Goal: Task Accomplishment & Management: Use online tool/utility

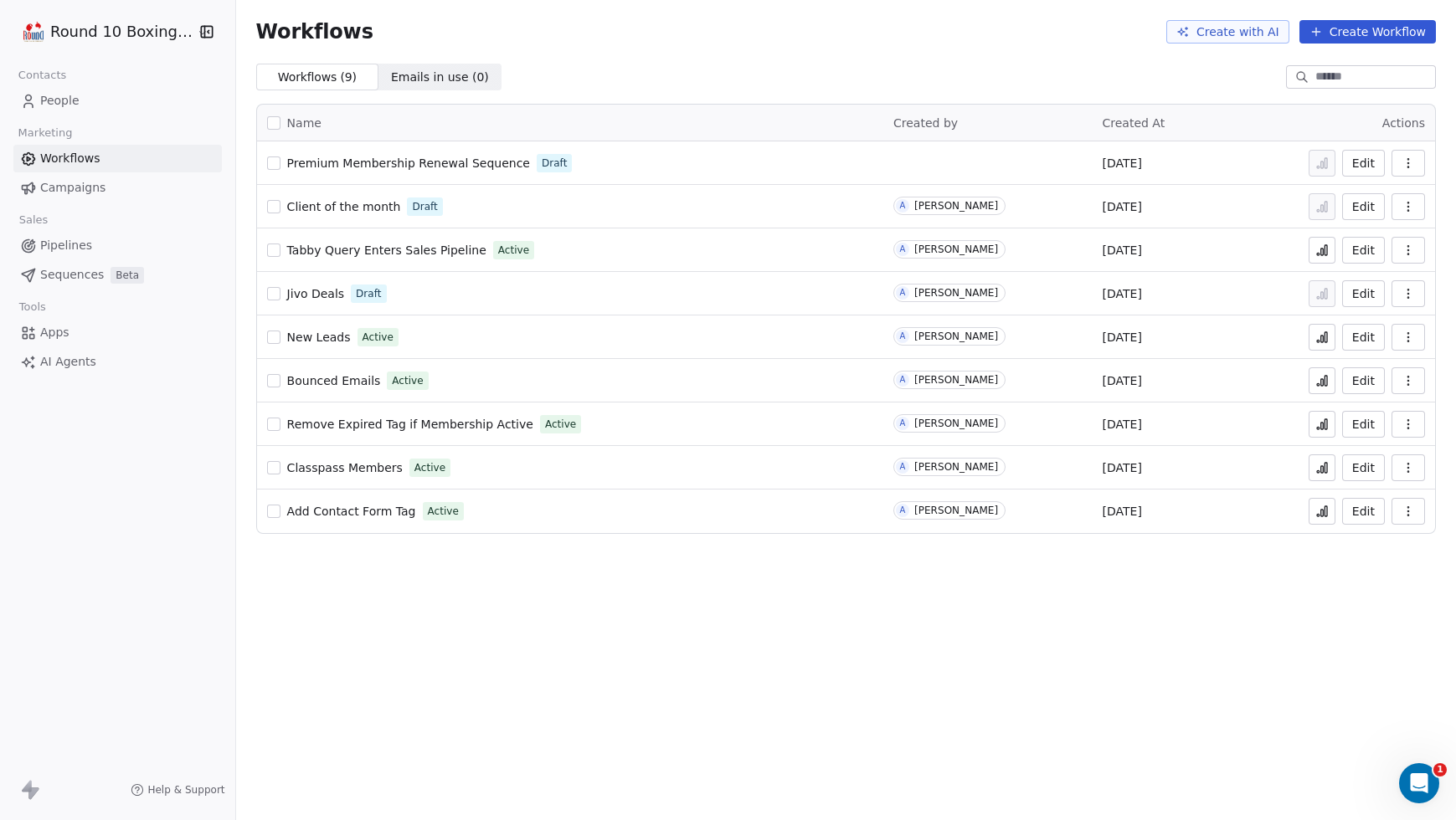
click at [111, 24] on html "Round 10 Boxing Club Contacts People Marketing Workflows Campaigns Sales Pipeli…" at bounding box center [728, 410] width 1456 height 820
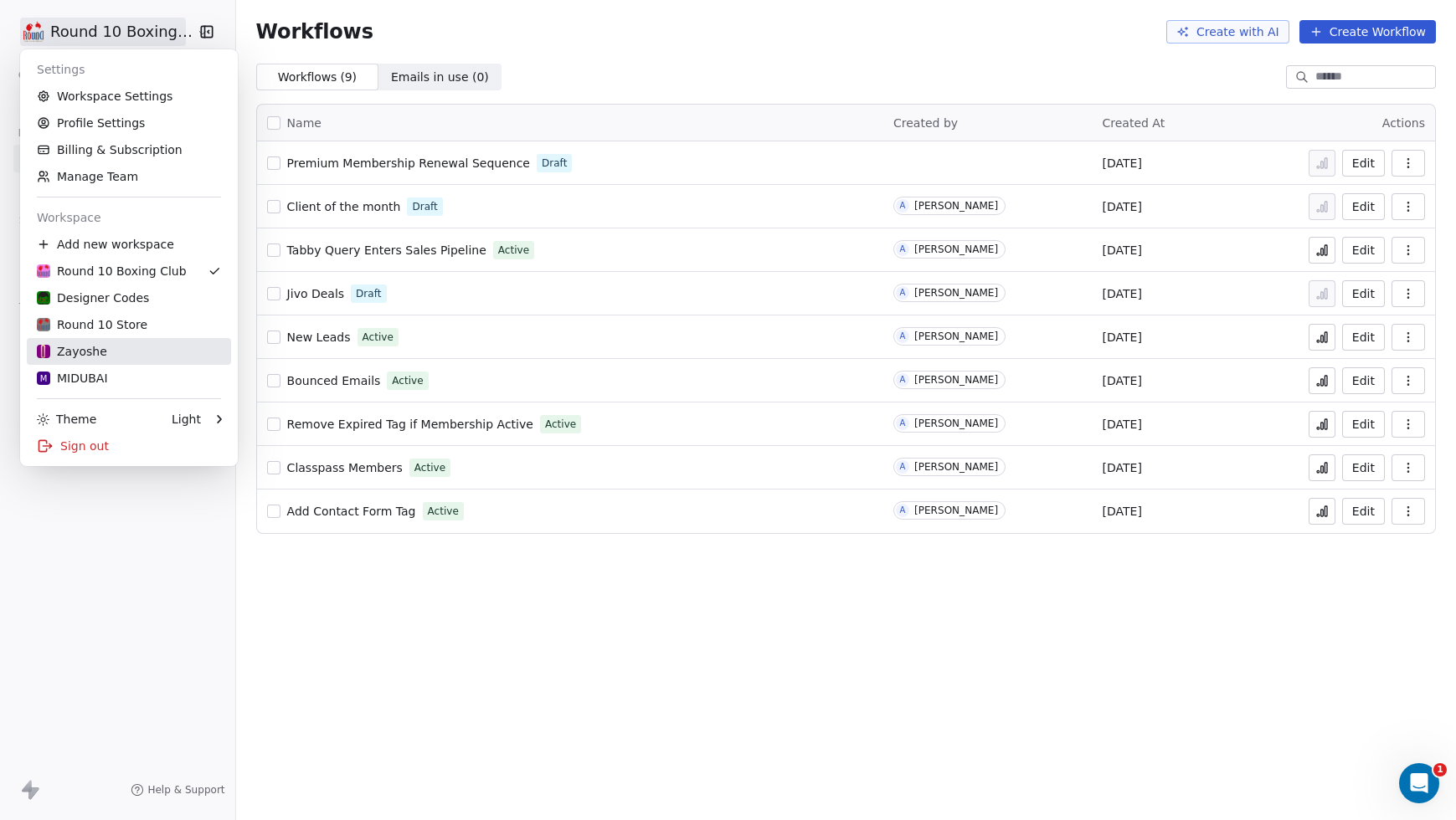
click at [116, 349] on div "Zayoshe" at bounding box center [129, 351] width 185 height 17
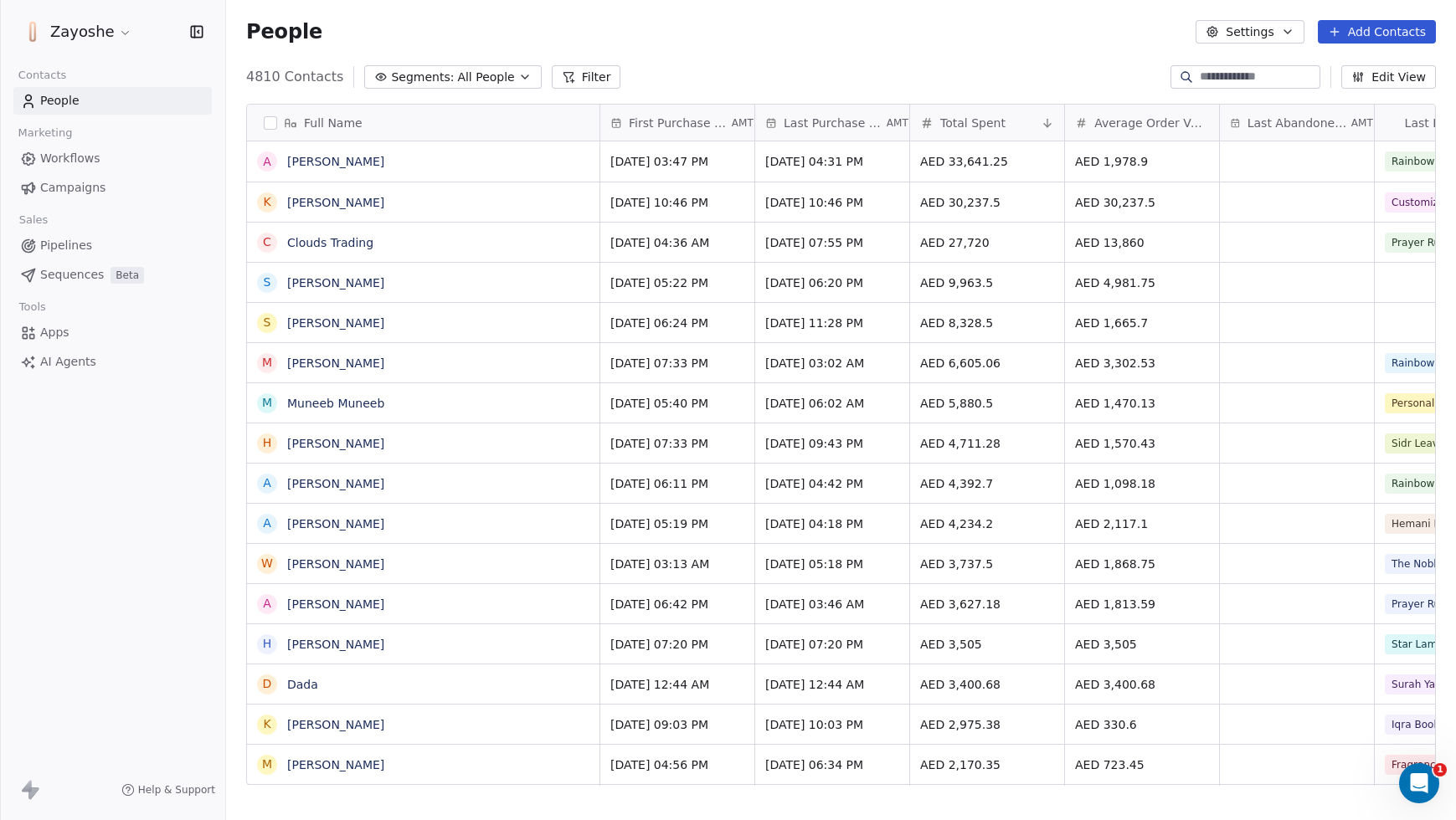
scroll to position [709, 1218]
click at [77, 193] on span "Campaigns" at bounding box center [72, 188] width 65 height 18
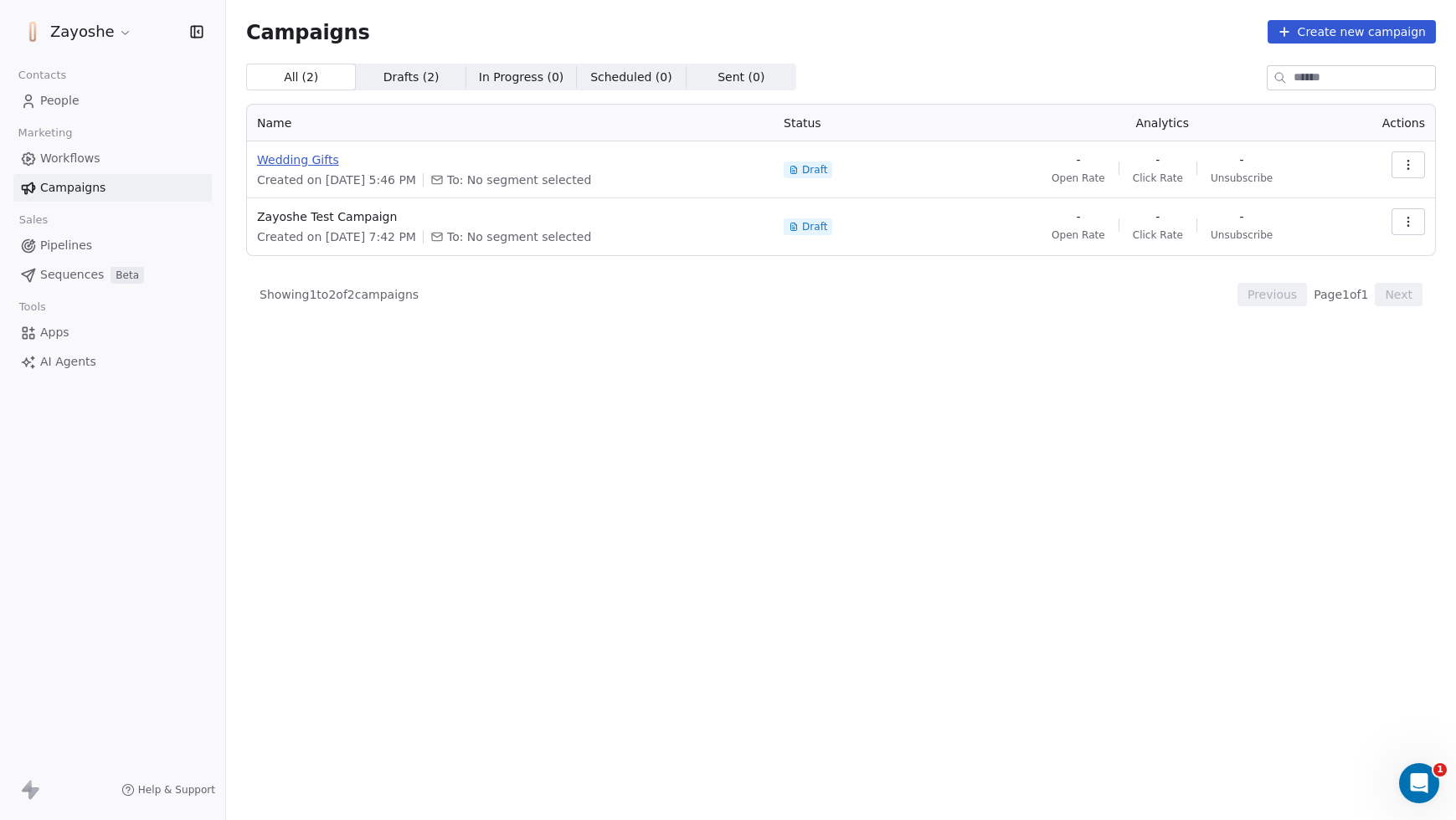
click at [294, 157] on span "Wedding Gifts" at bounding box center [510, 159] width 507 height 17
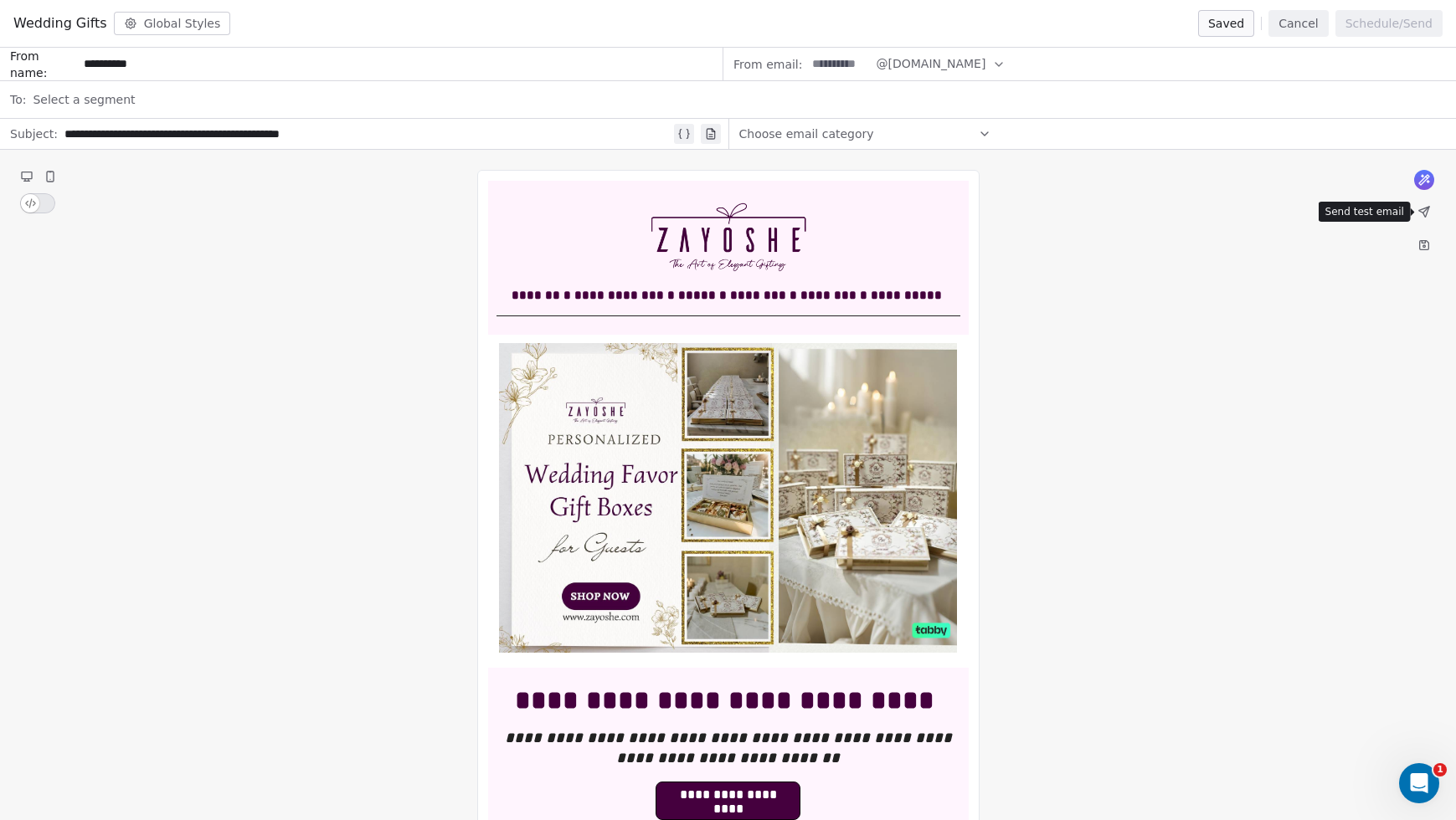
click at [1420, 213] on icon at bounding box center [1425, 212] width 14 height 14
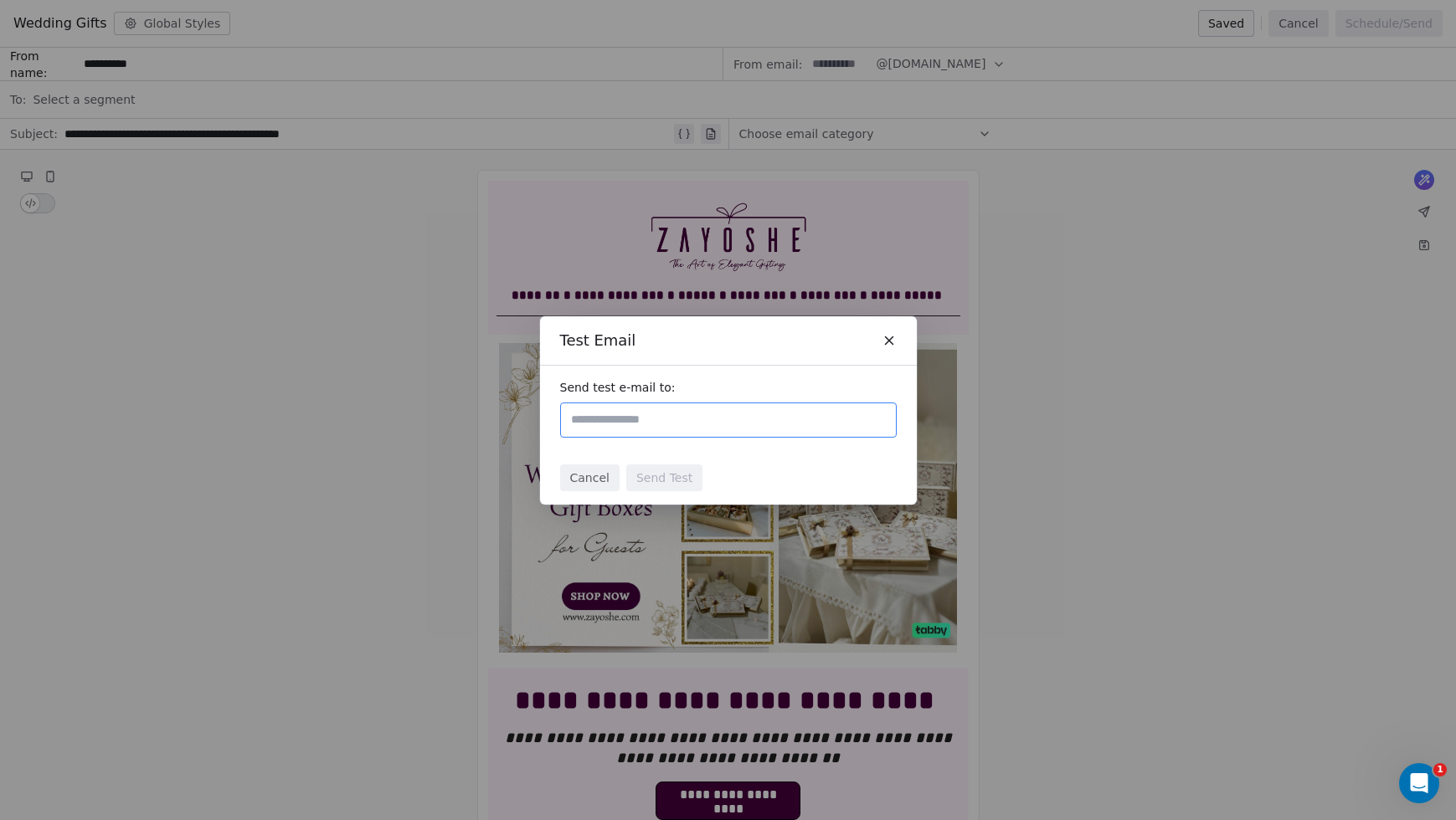
click at [720, 418] on input "text" at bounding box center [728, 420] width 321 height 20
type input "*"
type input "**********"
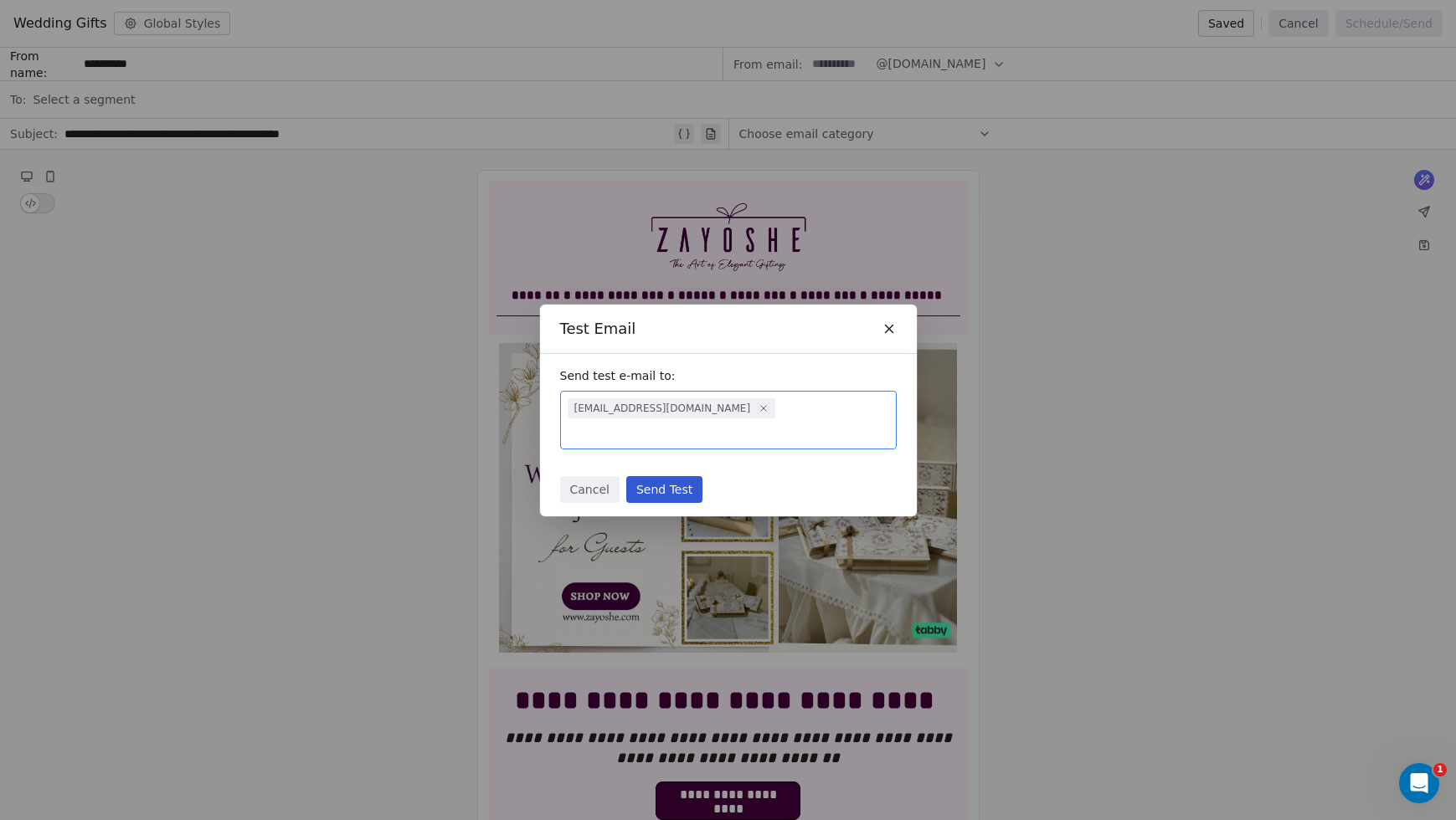
click at [660, 476] on button "Send Test" at bounding box center [664, 489] width 76 height 26
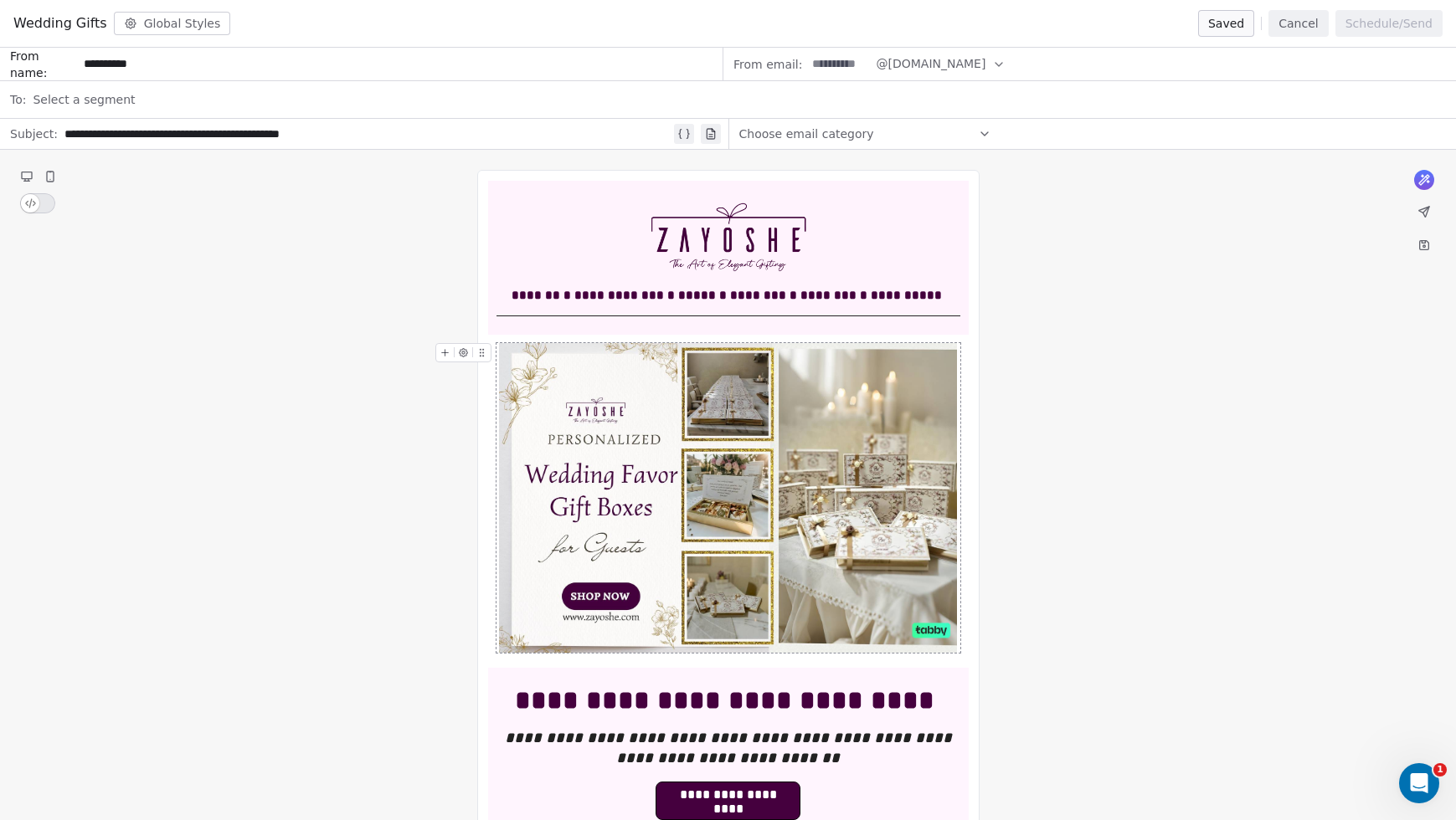
click at [137, 100] on div "Select a segment" at bounding box center [739, 100] width 1414 height 37
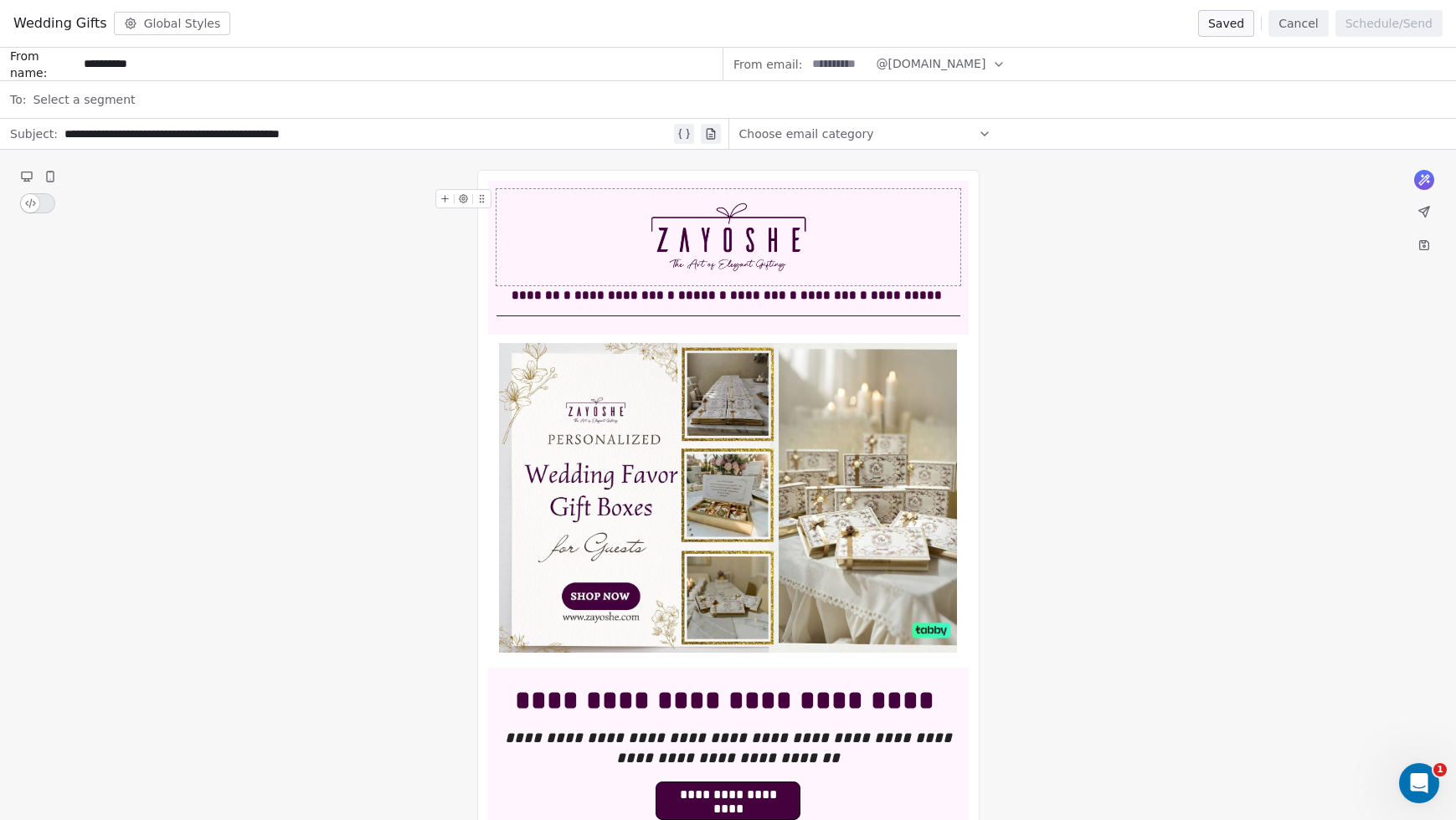
click at [854, 138] on span "Choose email category" at bounding box center [807, 134] width 135 height 17
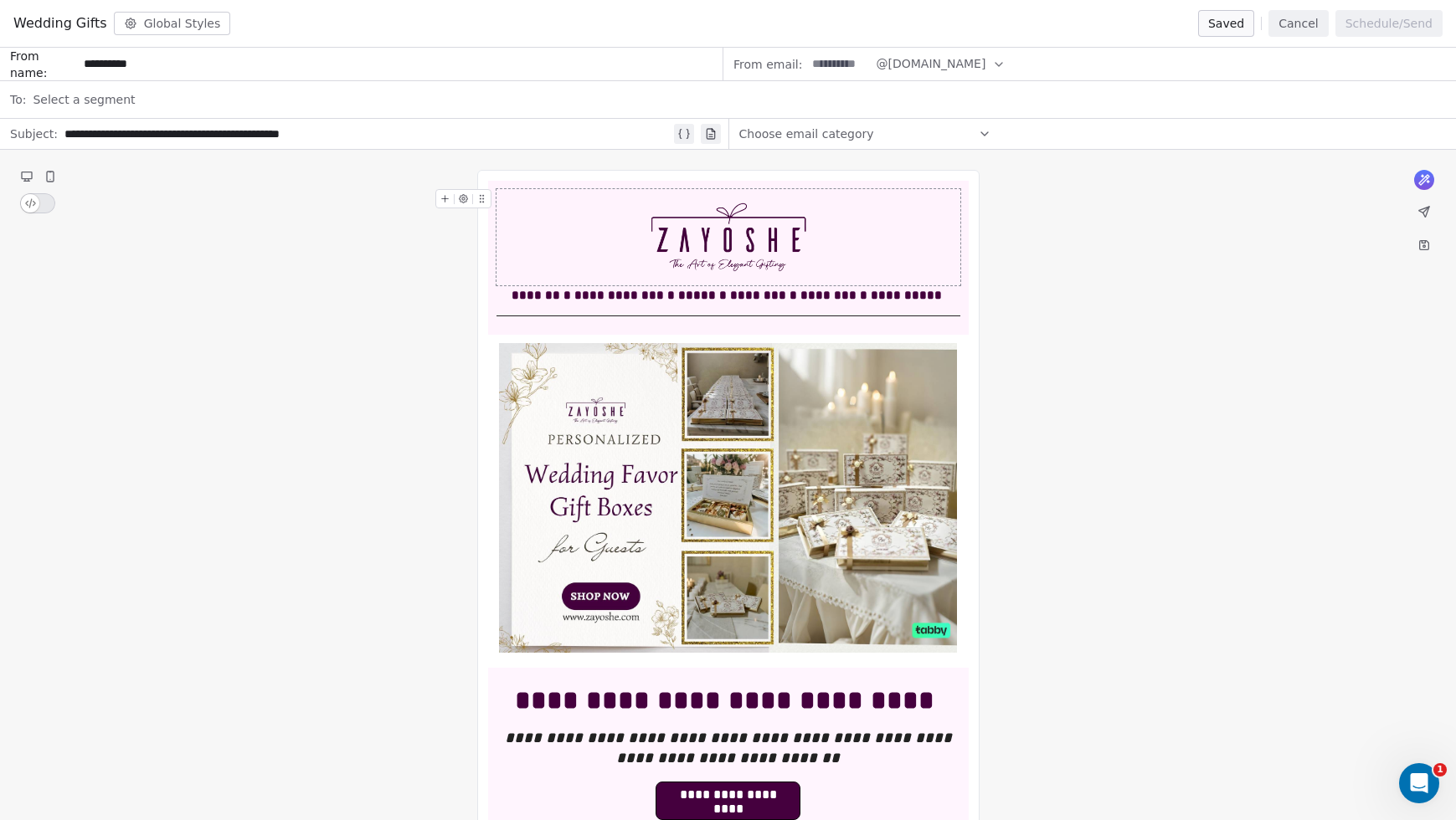
click at [1309, 31] on button "Cancel" at bounding box center [1298, 22] width 60 height 26
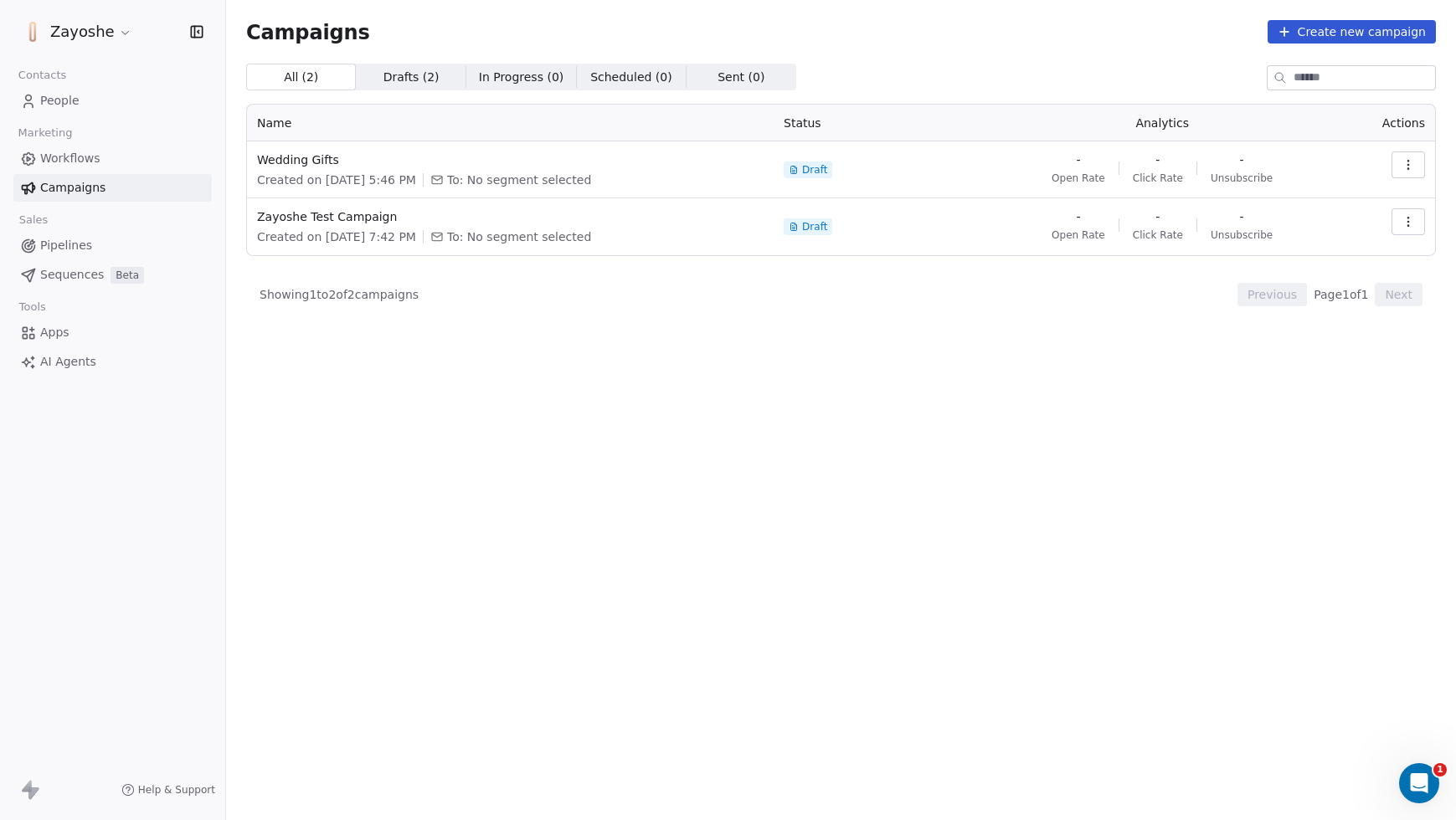
click at [417, 408] on div "All ( 2 ) All ( 2 ) Drafts ( 2 ) Drafts ( 2 ) In Progress ( 0 ) In Progress ( 0…" at bounding box center [841, 368] width 1190 height 609
click at [85, 106] on link "People" at bounding box center [112, 101] width 198 height 27
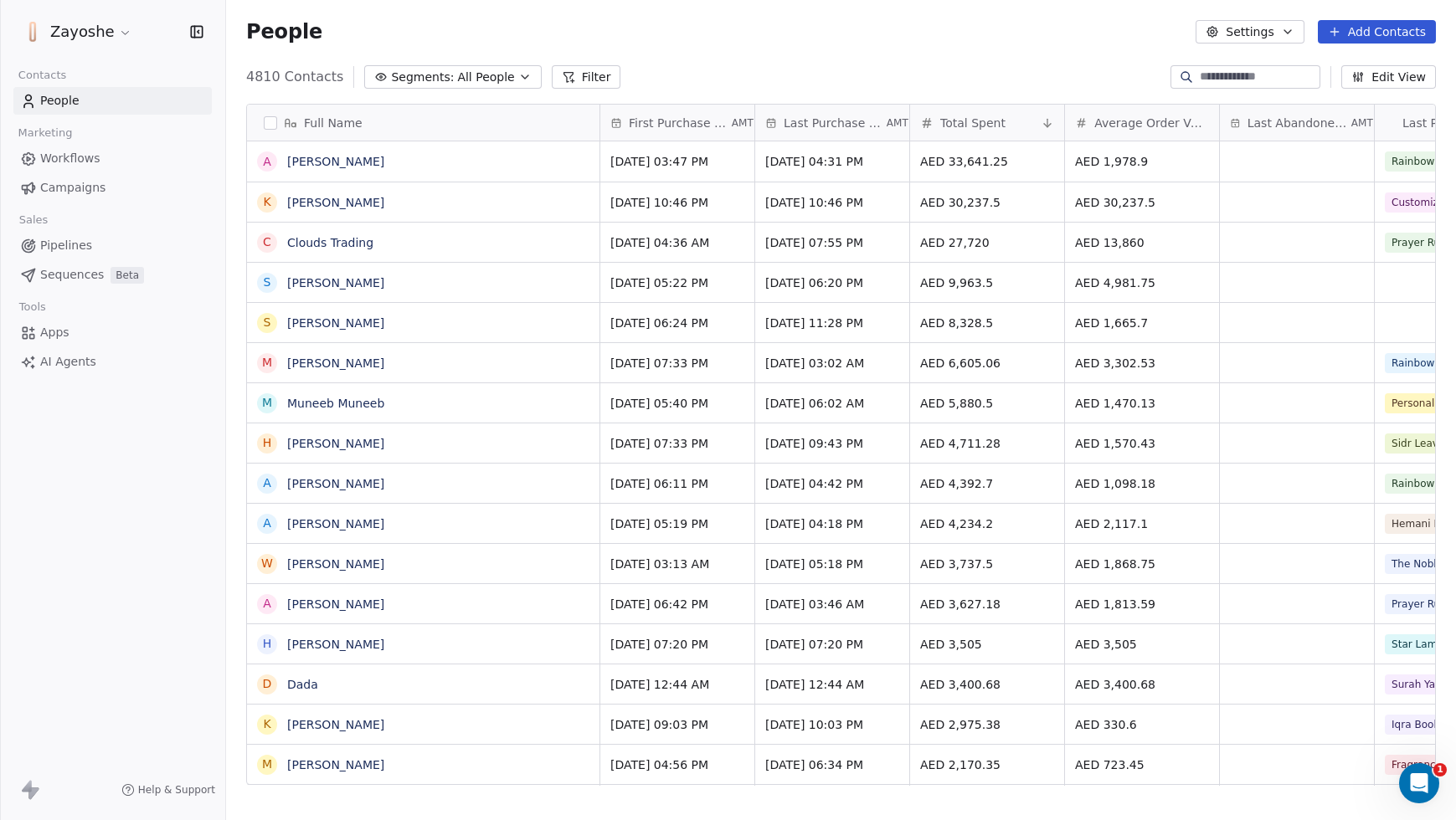
scroll to position [709, 1218]
click at [519, 73] on icon "button" at bounding box center [525, 77] width 14 height 14
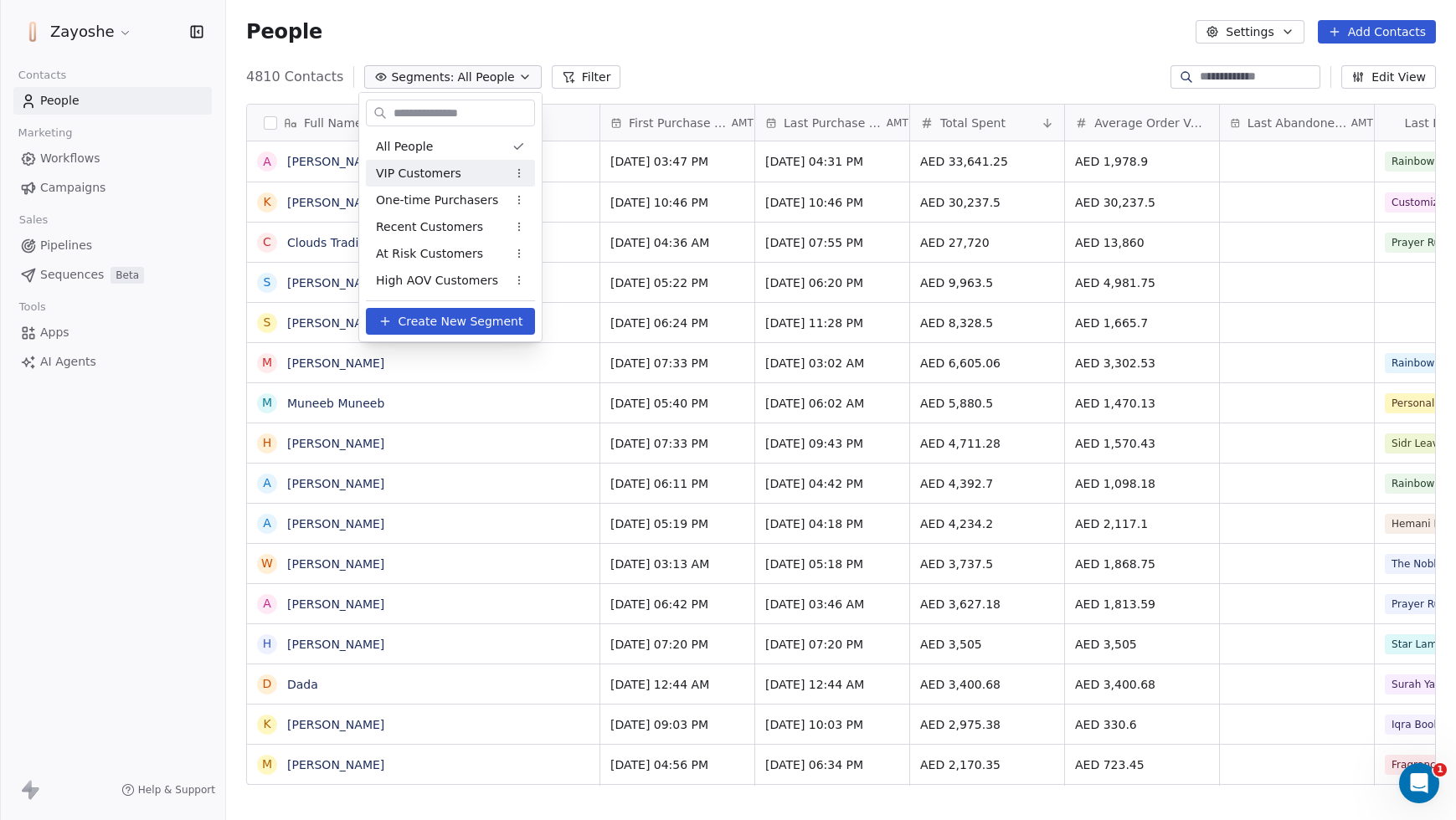
click at [440, 326] on span "Create New Segment" at bounding box center [461, 322] width 125 height 18
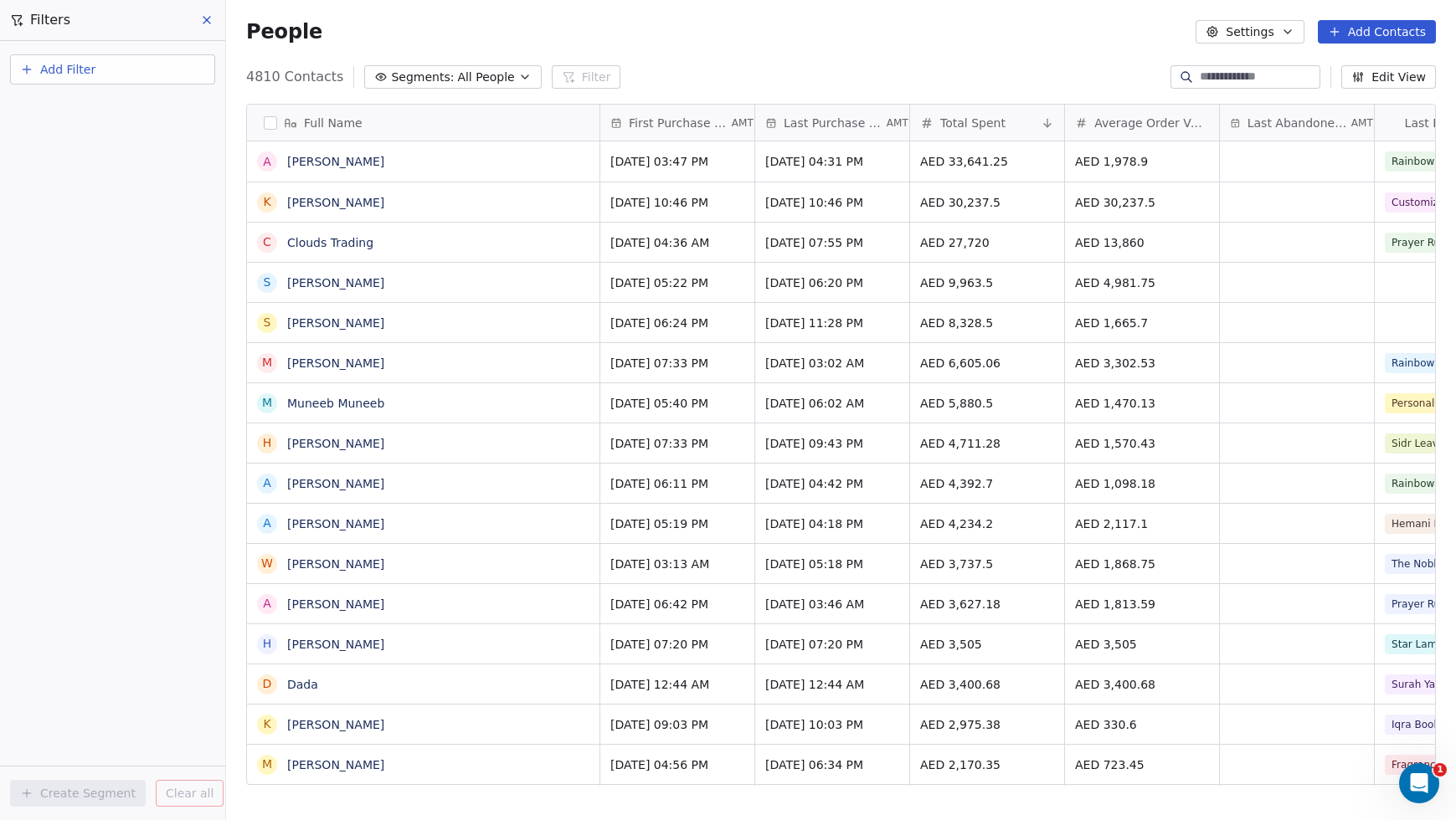
click at [65, 71] on span "Add Filter" at bounding box center [67, 70] width 56 height 18
click at [90, 103] on span "Contact properties" at bounding box center [81, 109] width 108 height 18
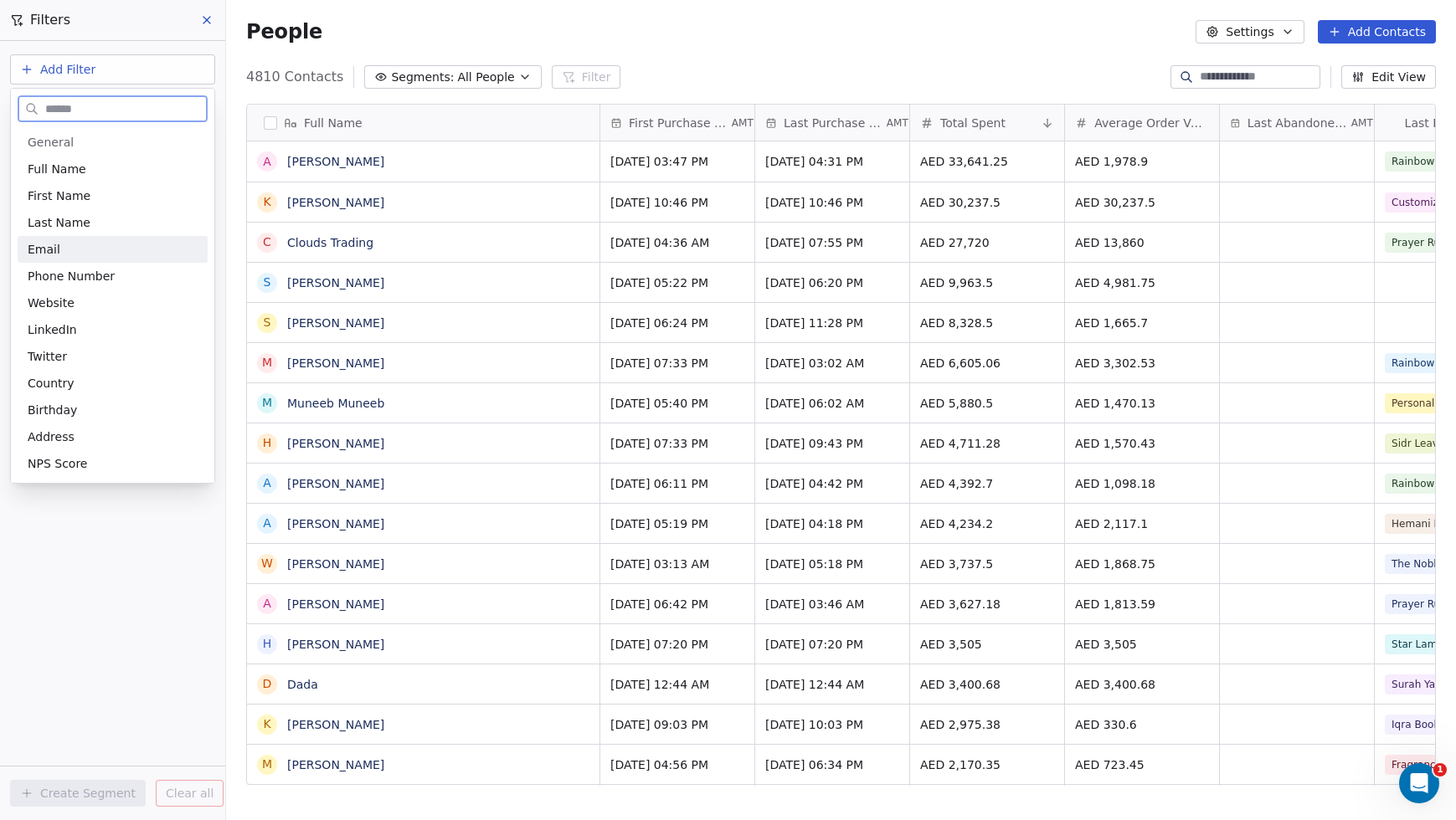
click at [108, 248] on div "Email" at bounding box center [112, 249] width 170 height 17
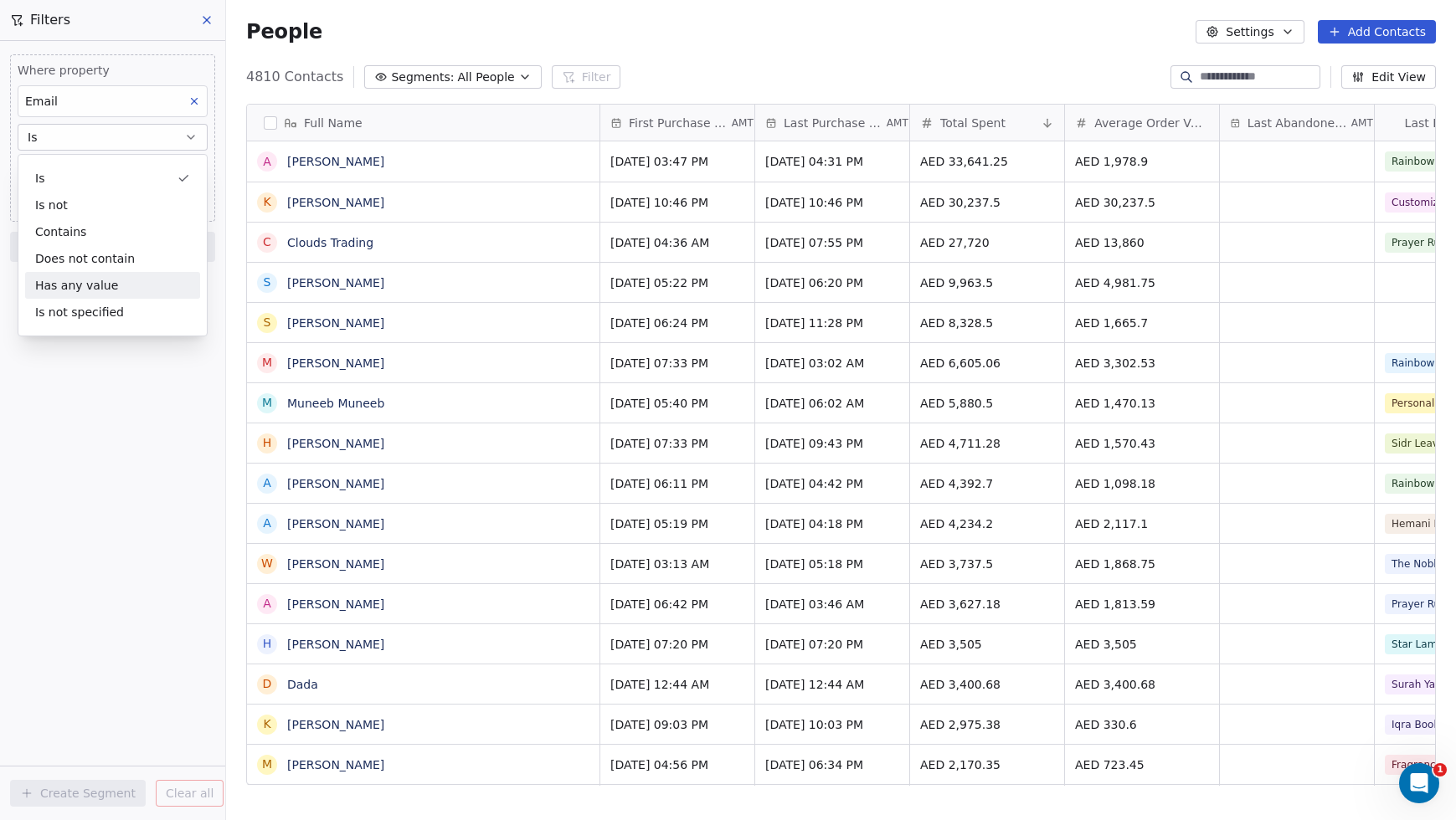
click at [130, 290] on div "Has any value" at bounding box center [112, 285] width 175 height 26
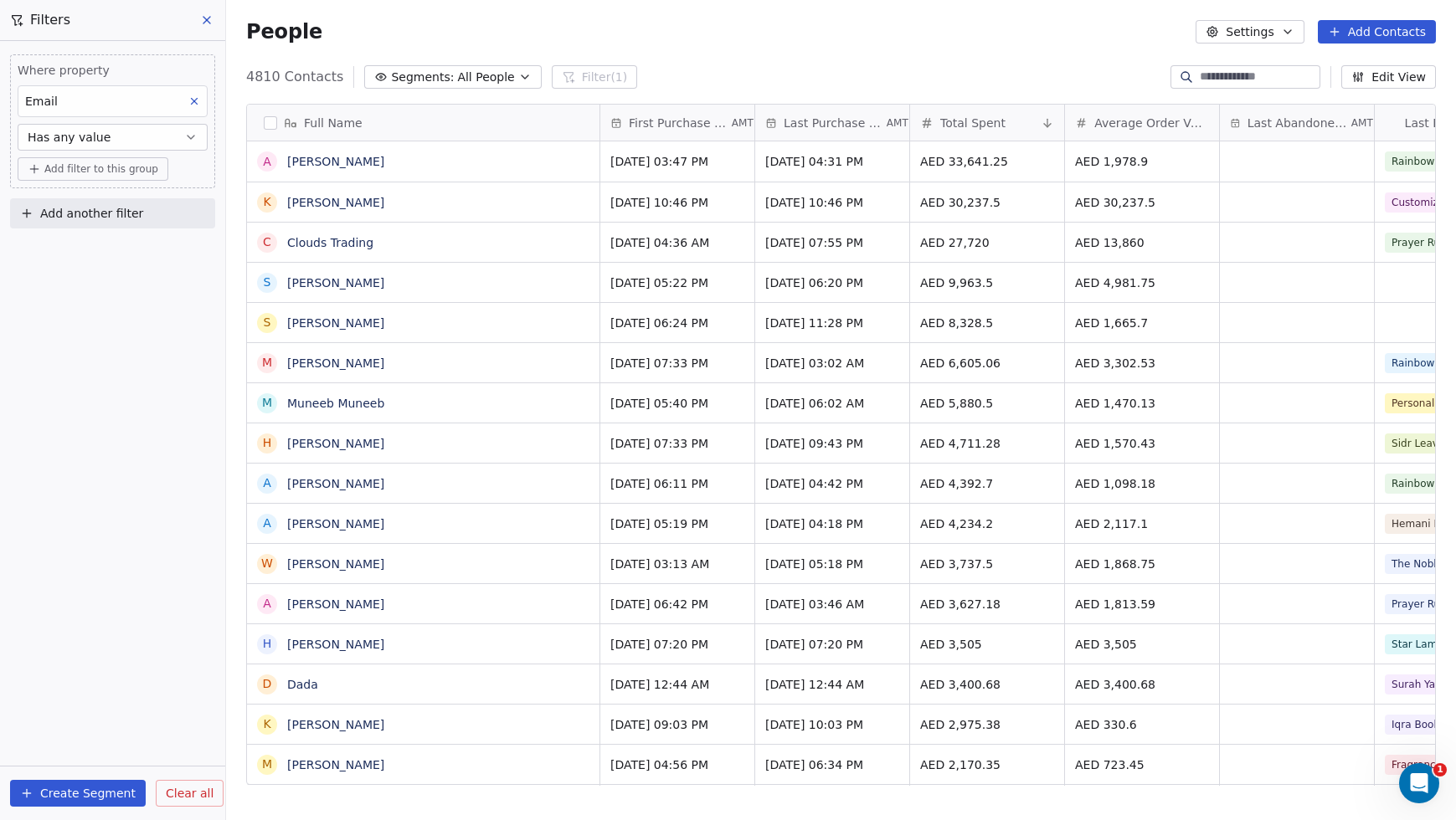
click at [114, 793] on button "Create Segment" at bounding box center [77, 793] width 136 height 26
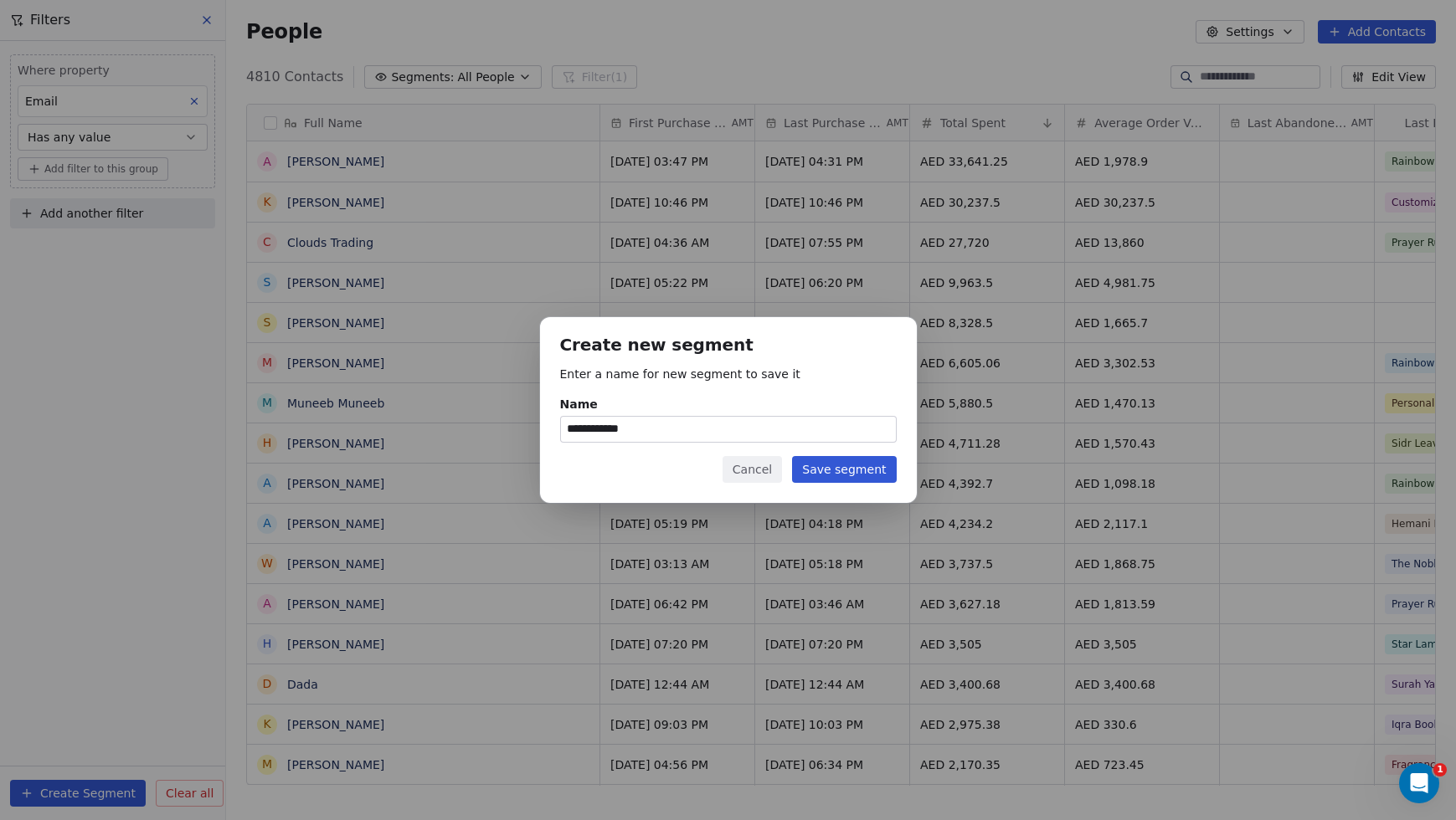
type input "**********"
click at [835, 466] on button "Save segment" at bounding box center [844, 469] width 104 height 26
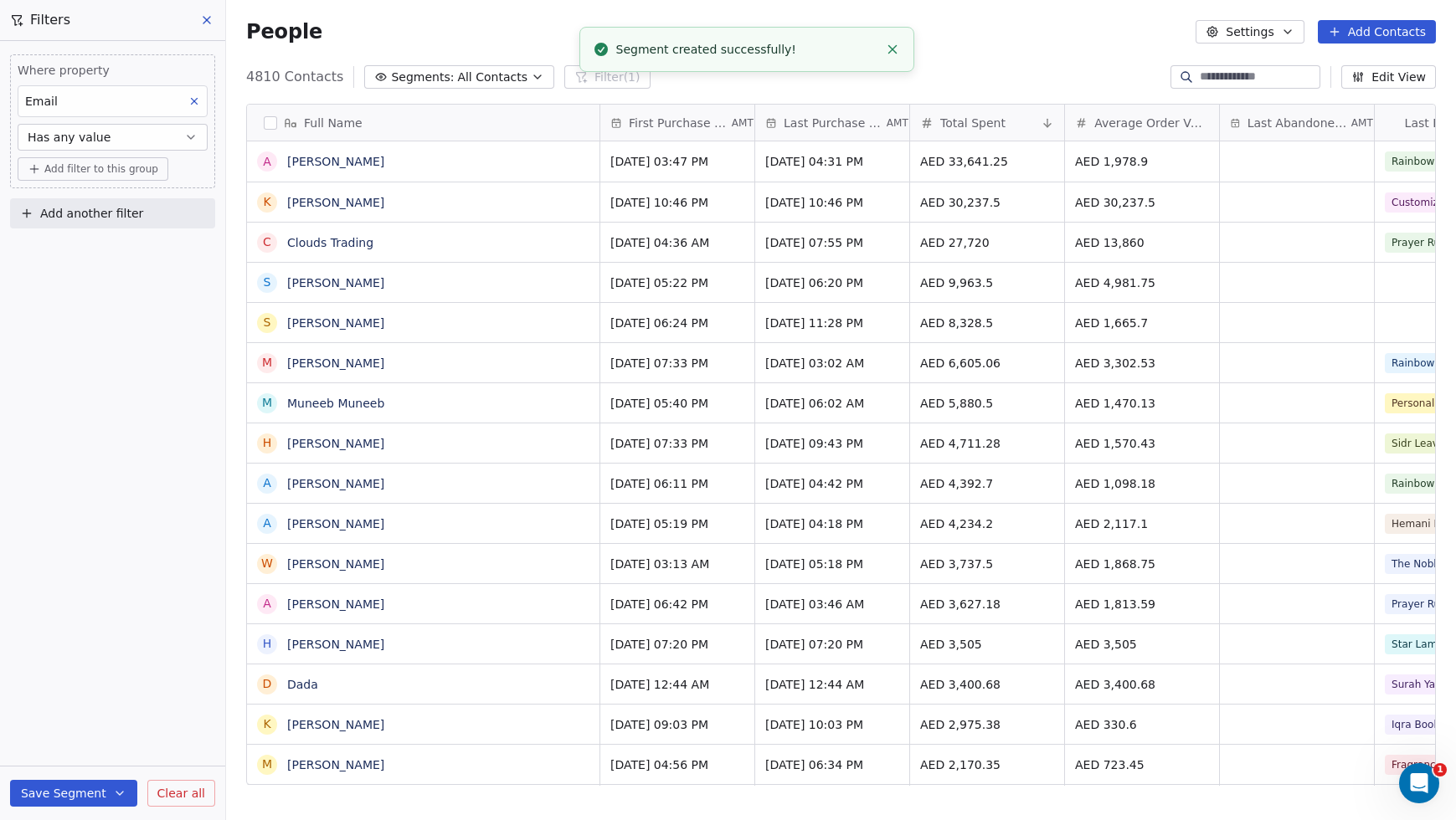
click at [198, 338] on div "Where property Email Has any value Add filter to this group Add another filter …" at bounding box center [112, 430] width 226 height 779
click at [106, 333] on div "Where property Email Has any value Add filter to this group Add another filter …" at bounding box center [112, 430] width 226 height 779
click at [204, 20] on icon at bounding box center [207, 20] width 14 height 14
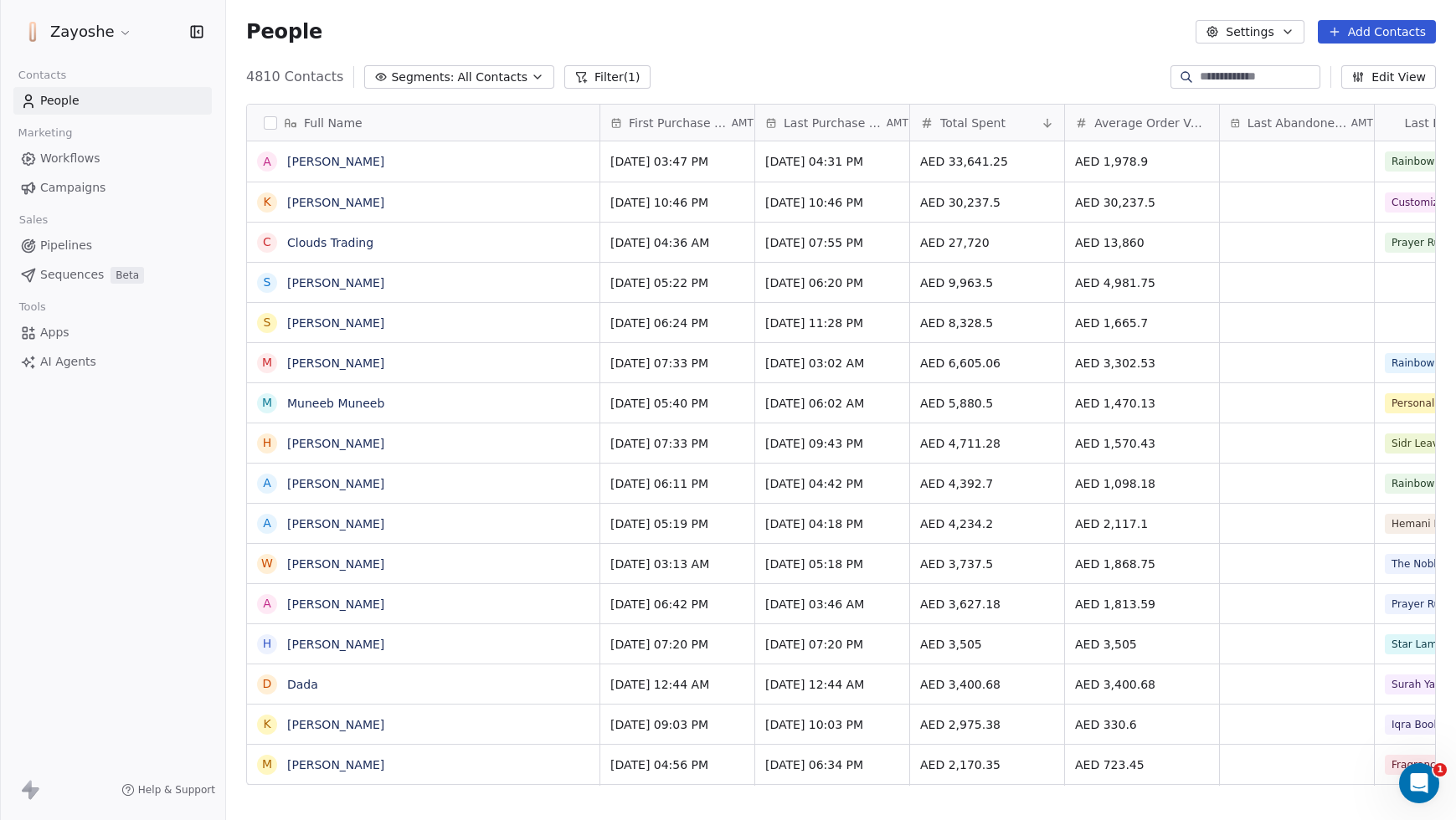
click at [82, 188] on span "Campaigns" at bounding box center [72, 188] width 65 height 18
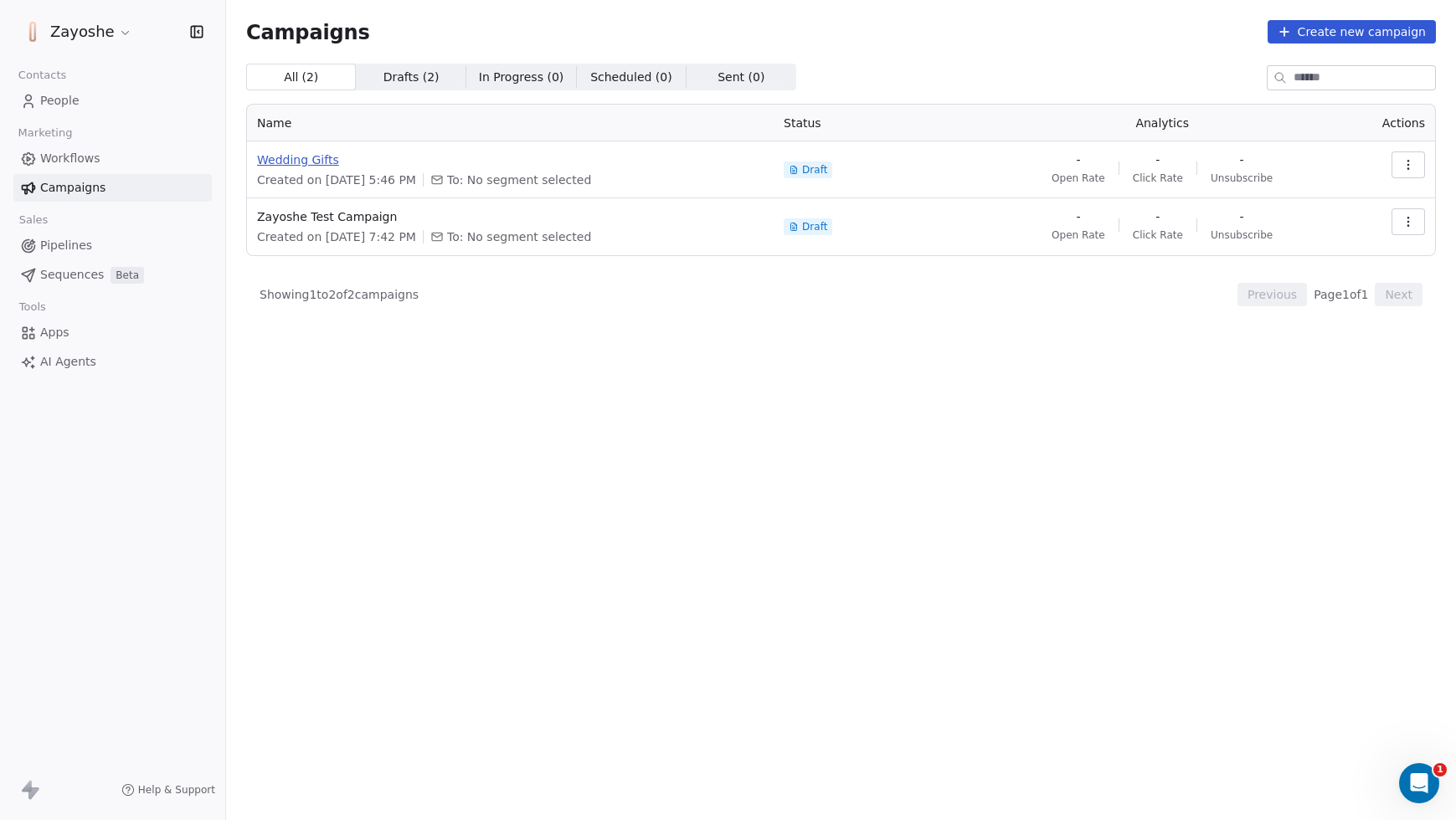
click at [320, 163] on span "Wedding Gifts" at bounding box center [510, 159] width 507 height 17
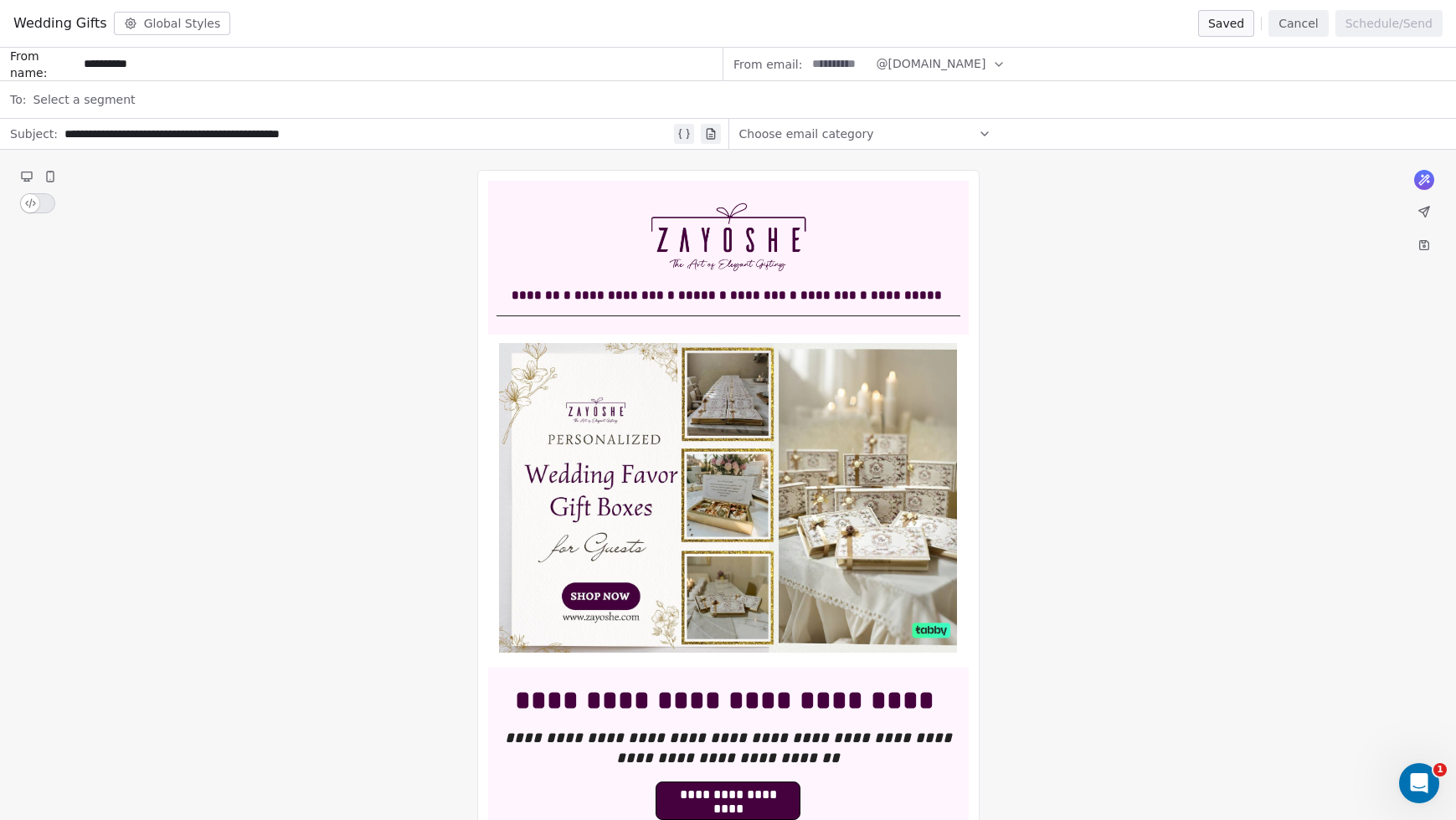
click at [166, 101] on div "Select a segment" at bounding box center [739, 100] width 1414 height 37
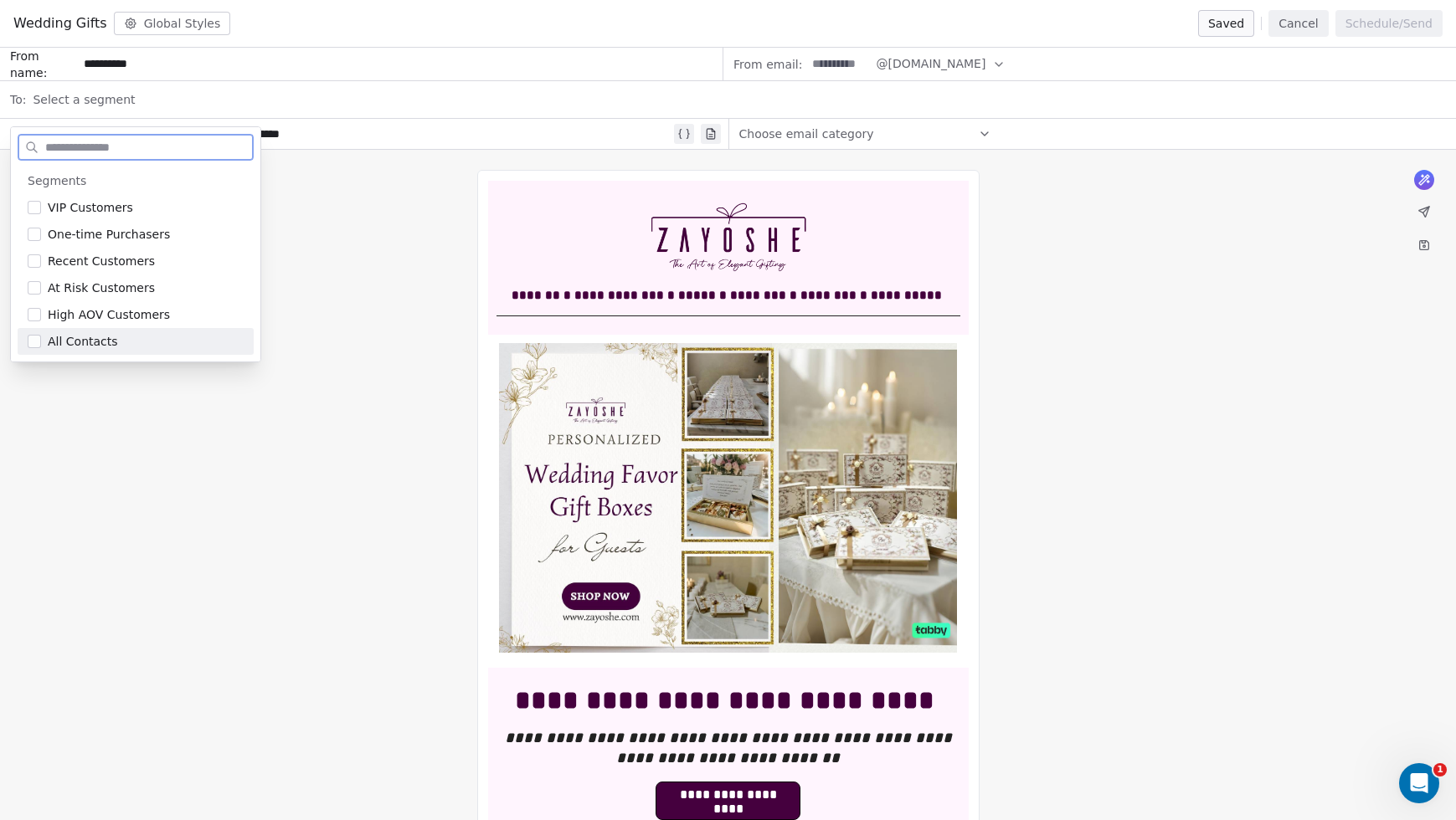
click at [73, 344] on span "All Contacts" at bounding box center [83, 341] width 70 height 17
click at [1319, 29] on button "Cancel" at bounding box center [1298, 22] width 60 height 26
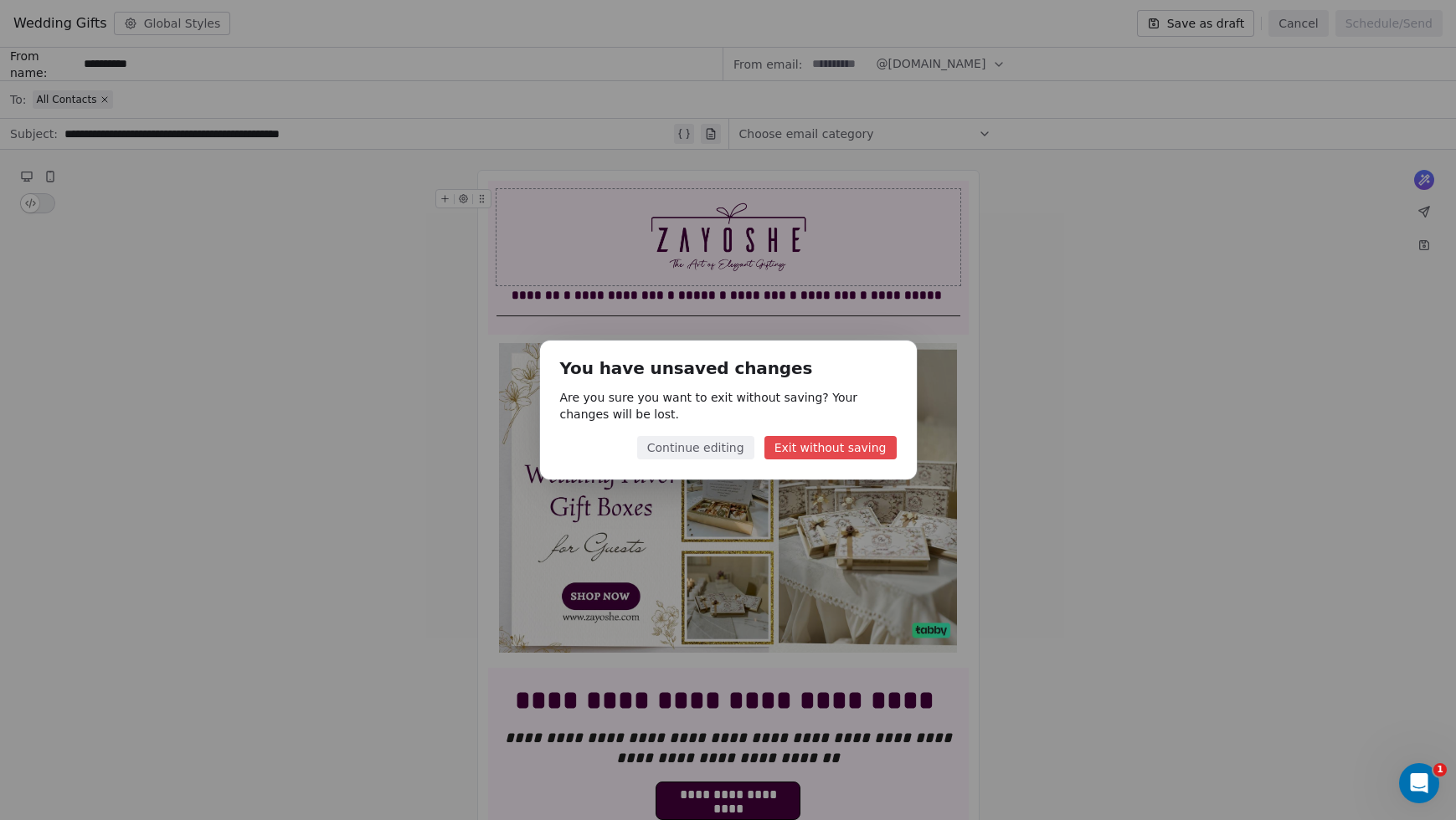
click at [873, 439] on button "Exit without saving" at bounding box center [830, 448] width 132 height 23
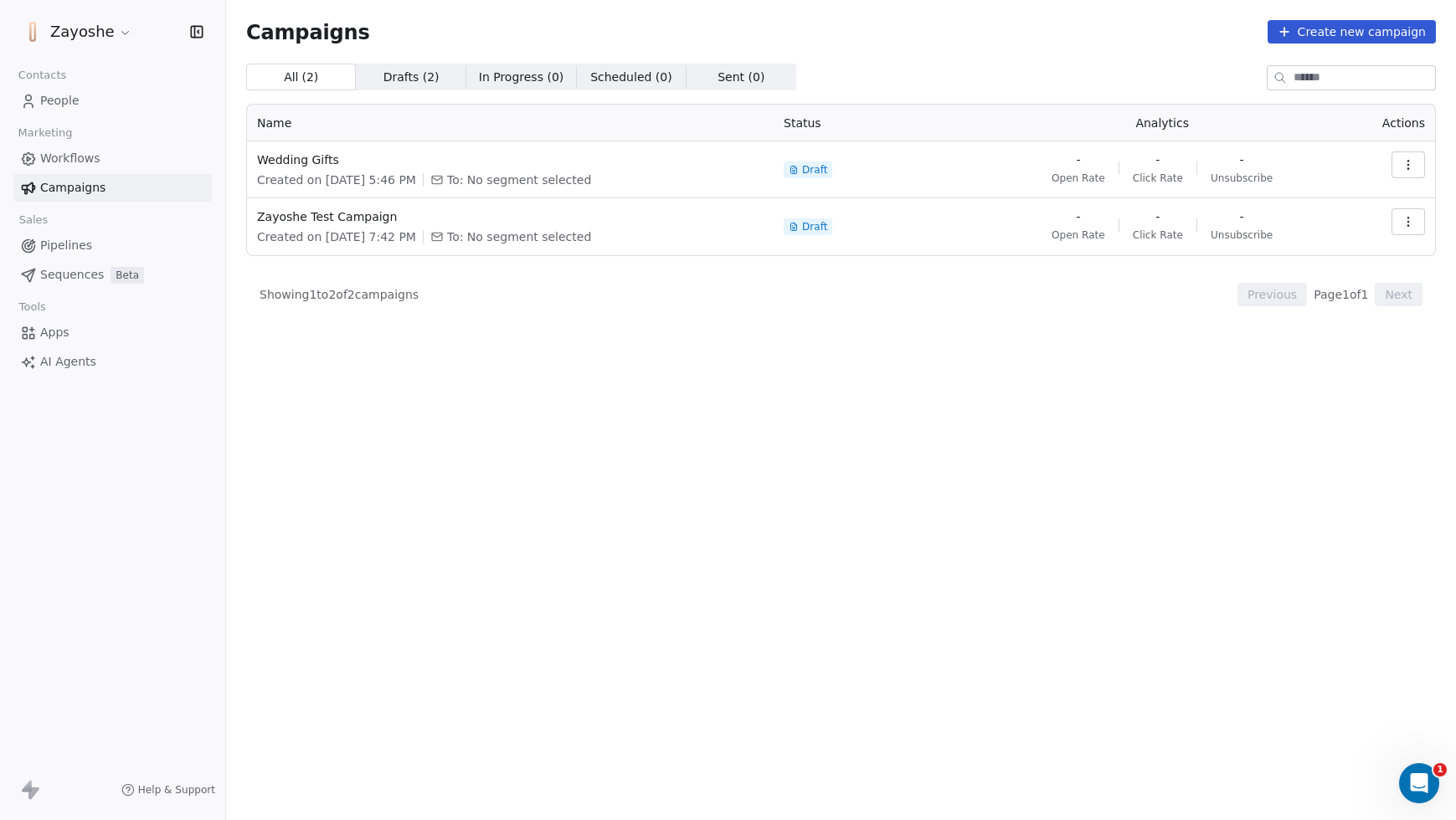
click at [65, 92] on span "People" at bounding box center [60, 101] width 39 height 18
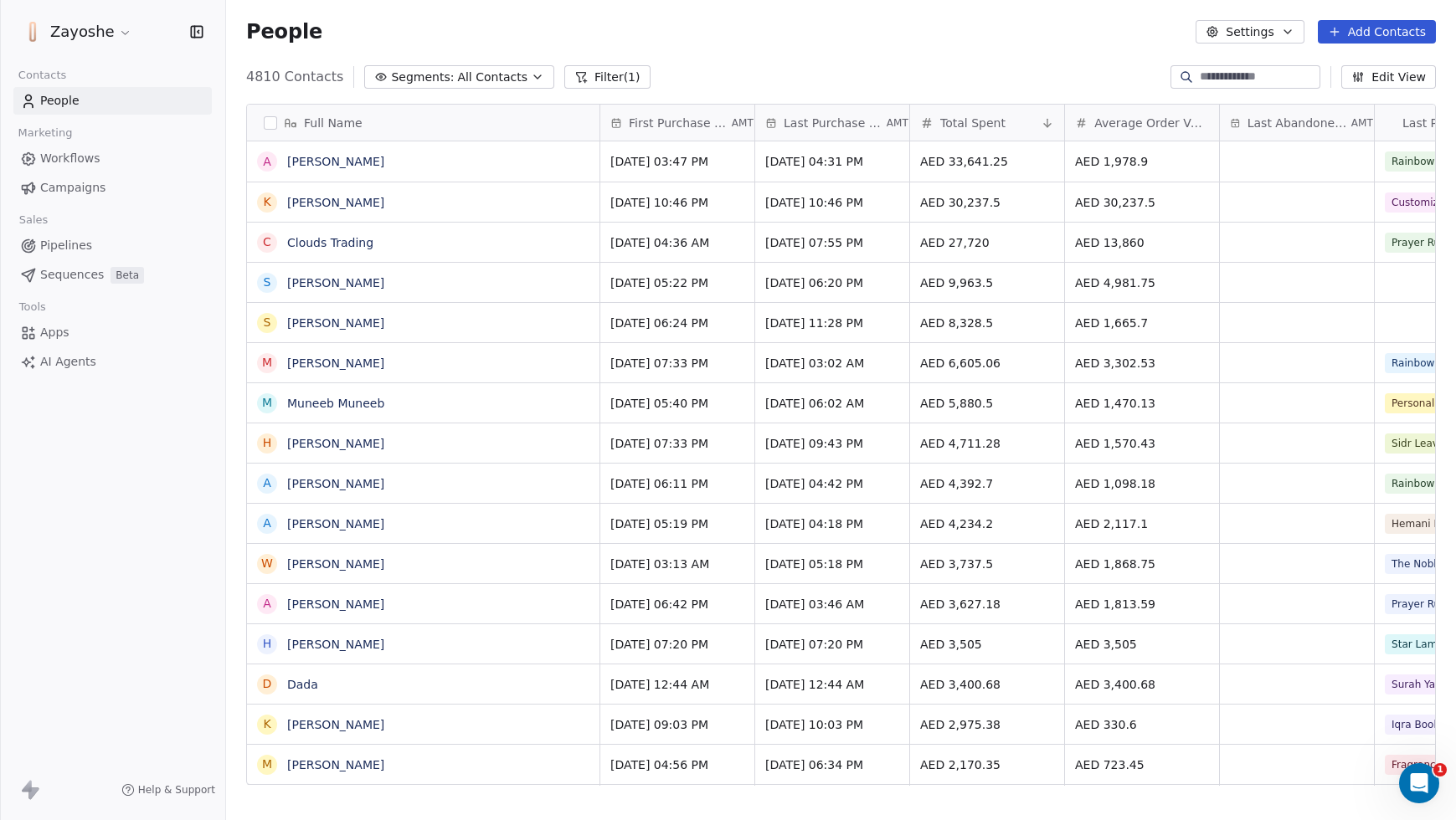
scroll to position [709, 1218]
click at [468, 80] on span "All Contacts" at bounding box center [492, 77] width 70 height 18
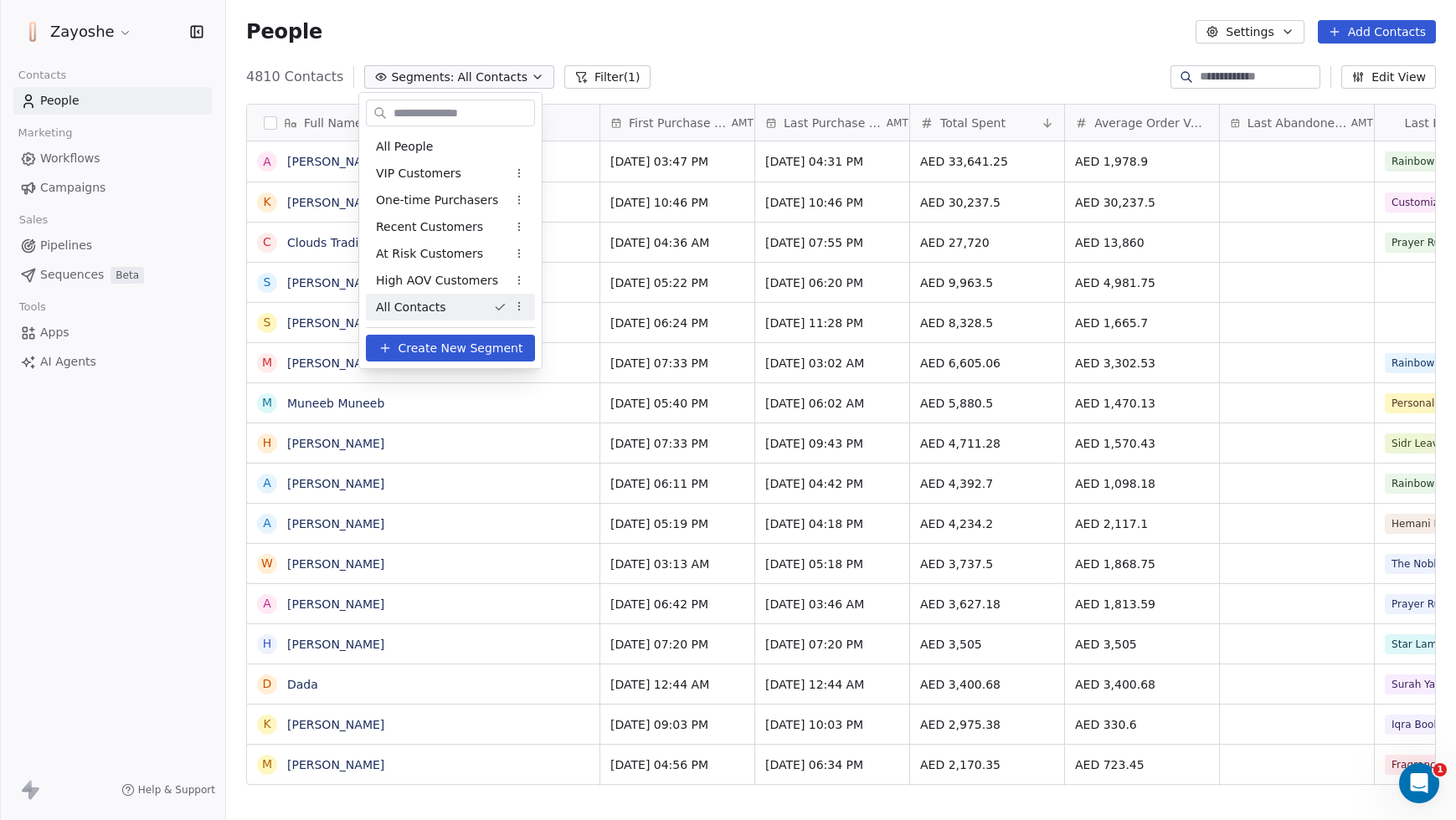
click at [439, 308] on span "All Contacts" at bounding box center [411, 308] width 70 height 18
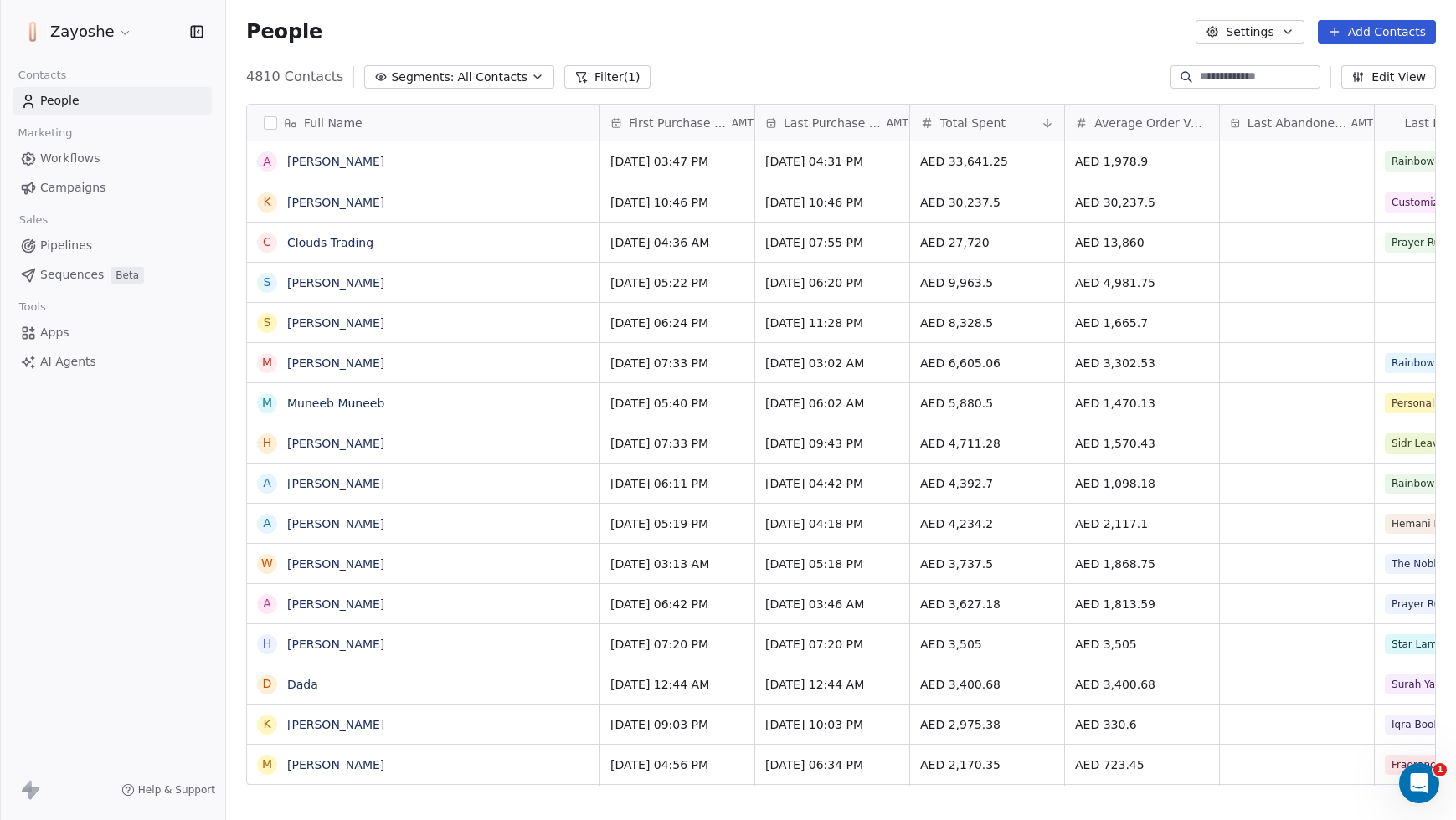
click at [478, 84] on span "All Contacts" at bounding box center [492, 77] width 70 height 18
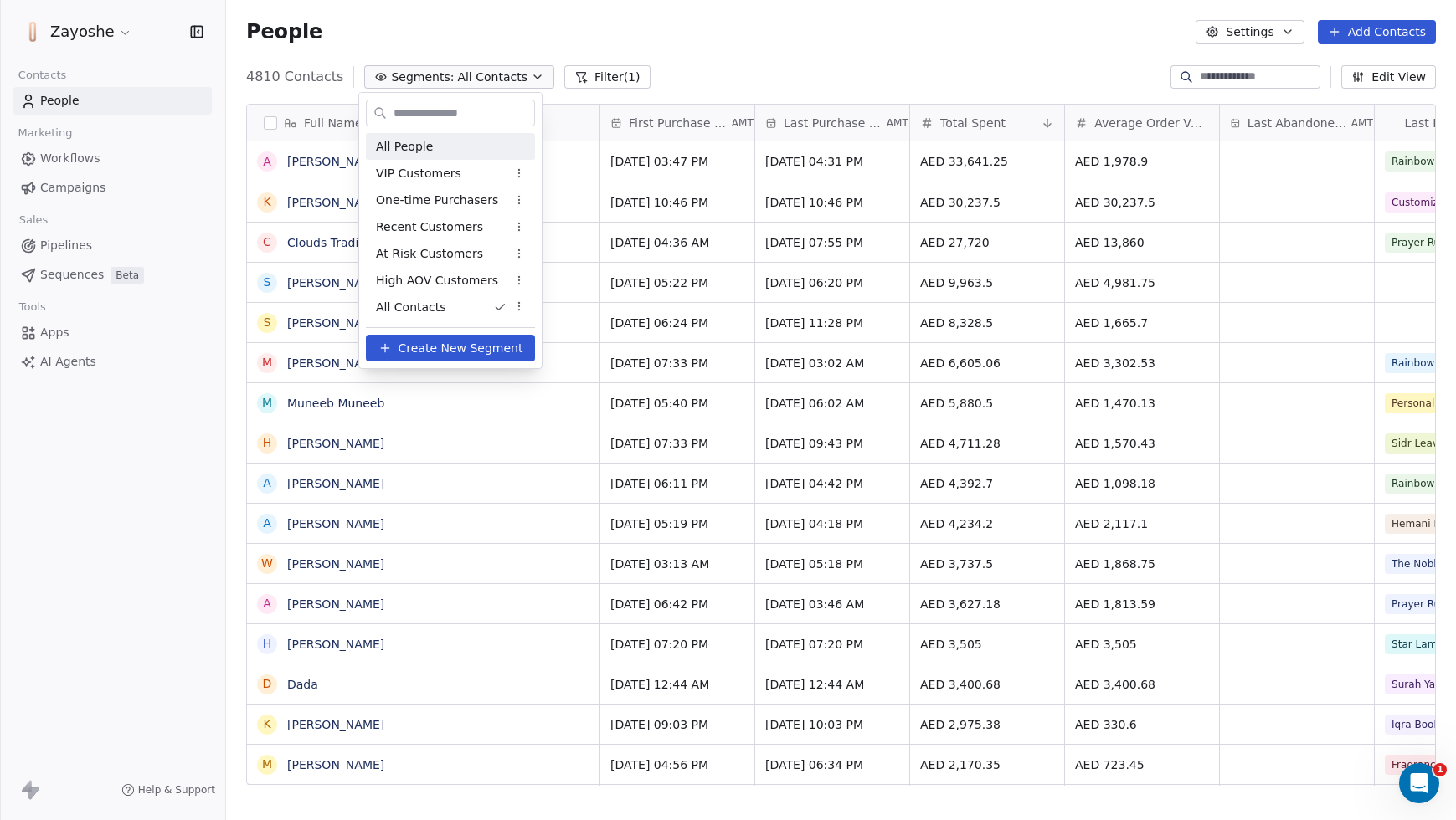
click at [434, 152] on div "All People" at bounding box center [450, 145] width 169 height 26
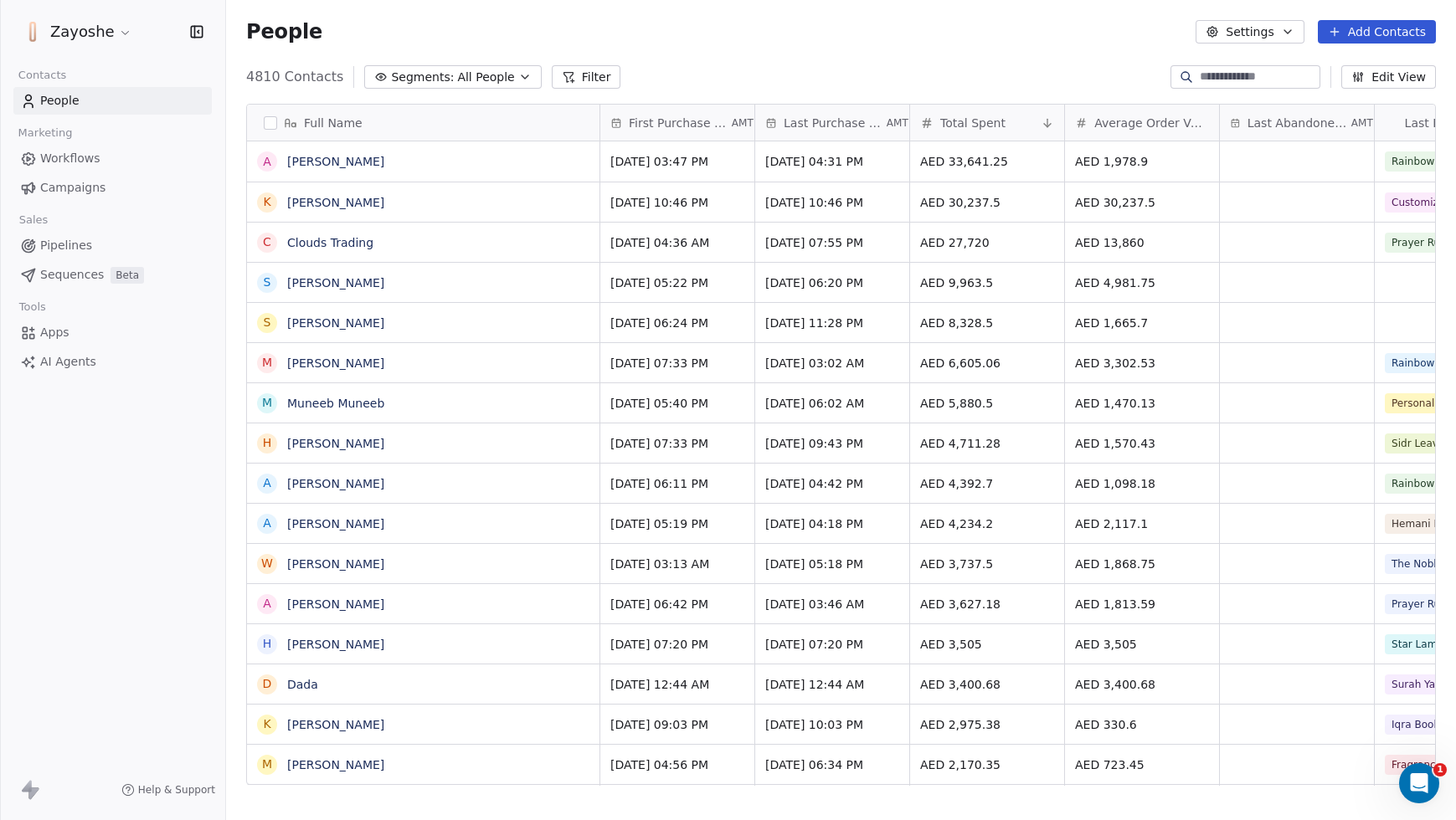
click at [485, 80] on span "All People" at bounding box center [485, 77] width 57 height 18
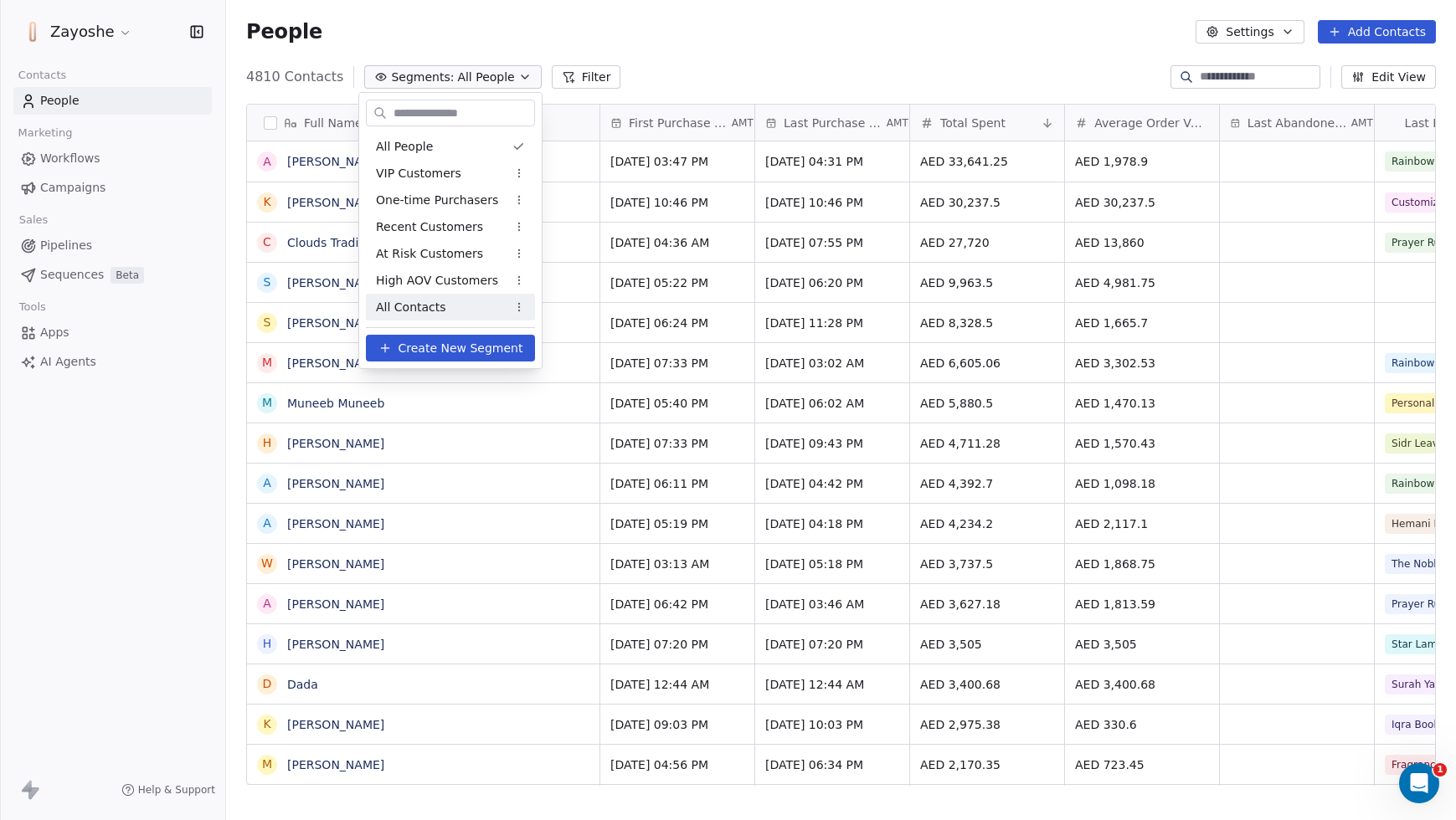
click at [456, 304] on div "All Contacts" at bounding box center [450, 307] width 169 height 26
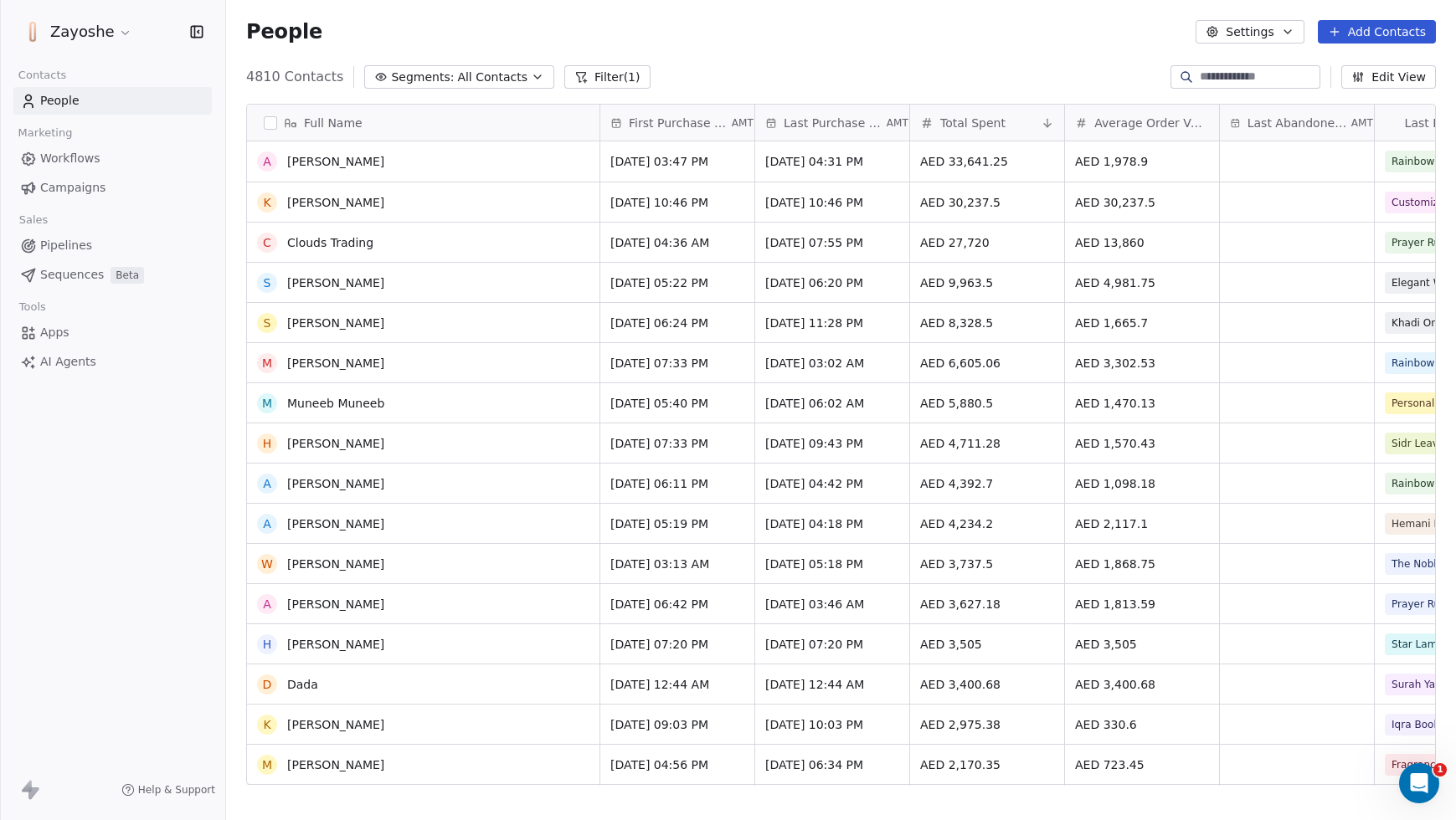
scroll to position [313, 0]
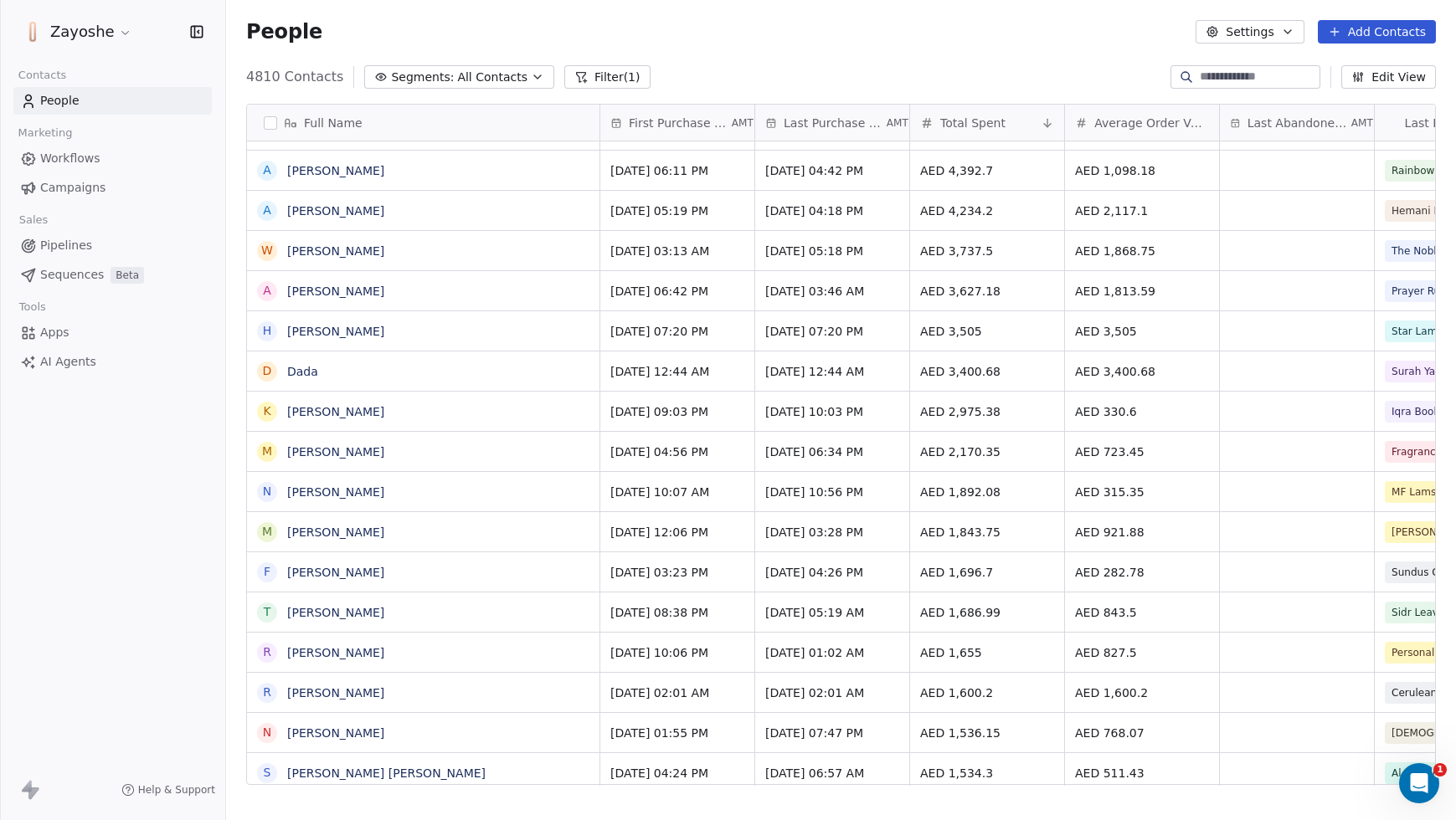
click at [91, 196] on span "Campaigns" at bounding box center [72, 188] width 65 height 18
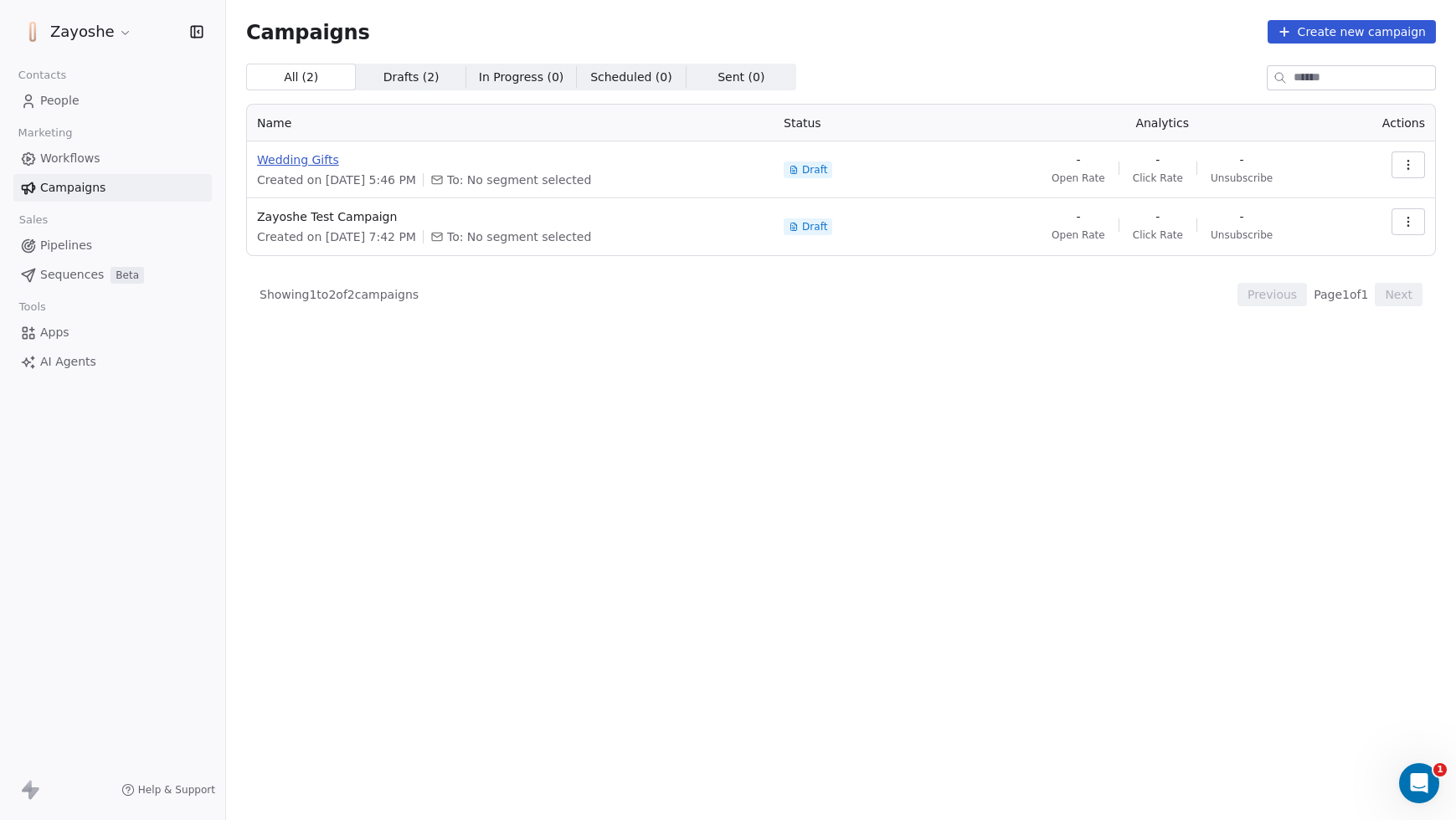
click at [313, 160] on span "Wedding Gifts" at bounding box center [510, 159] width 507 height 17
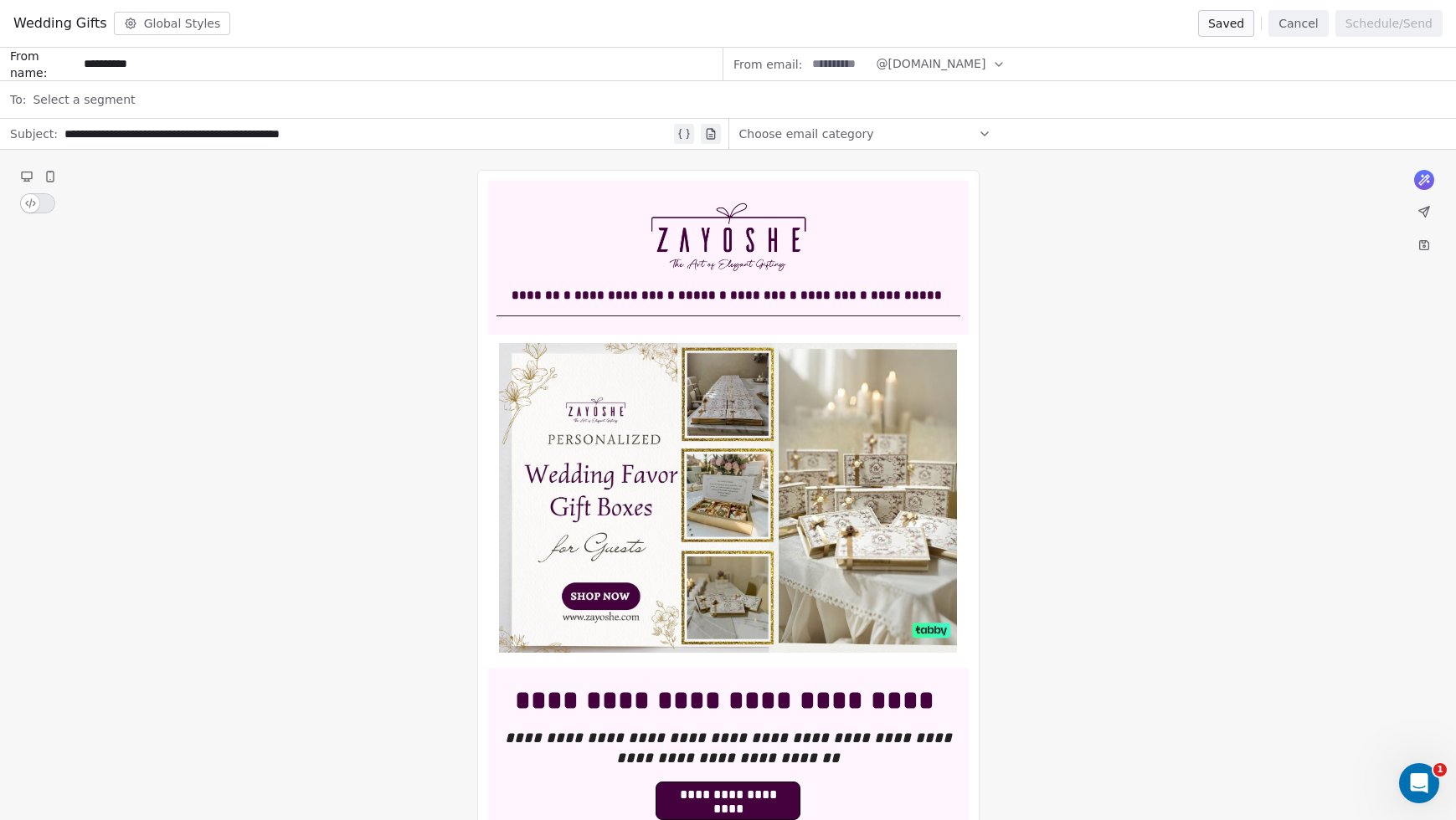
click at [181, 99] on div "Select a segment" at bounding box center [739, 100] width 1414 height 37
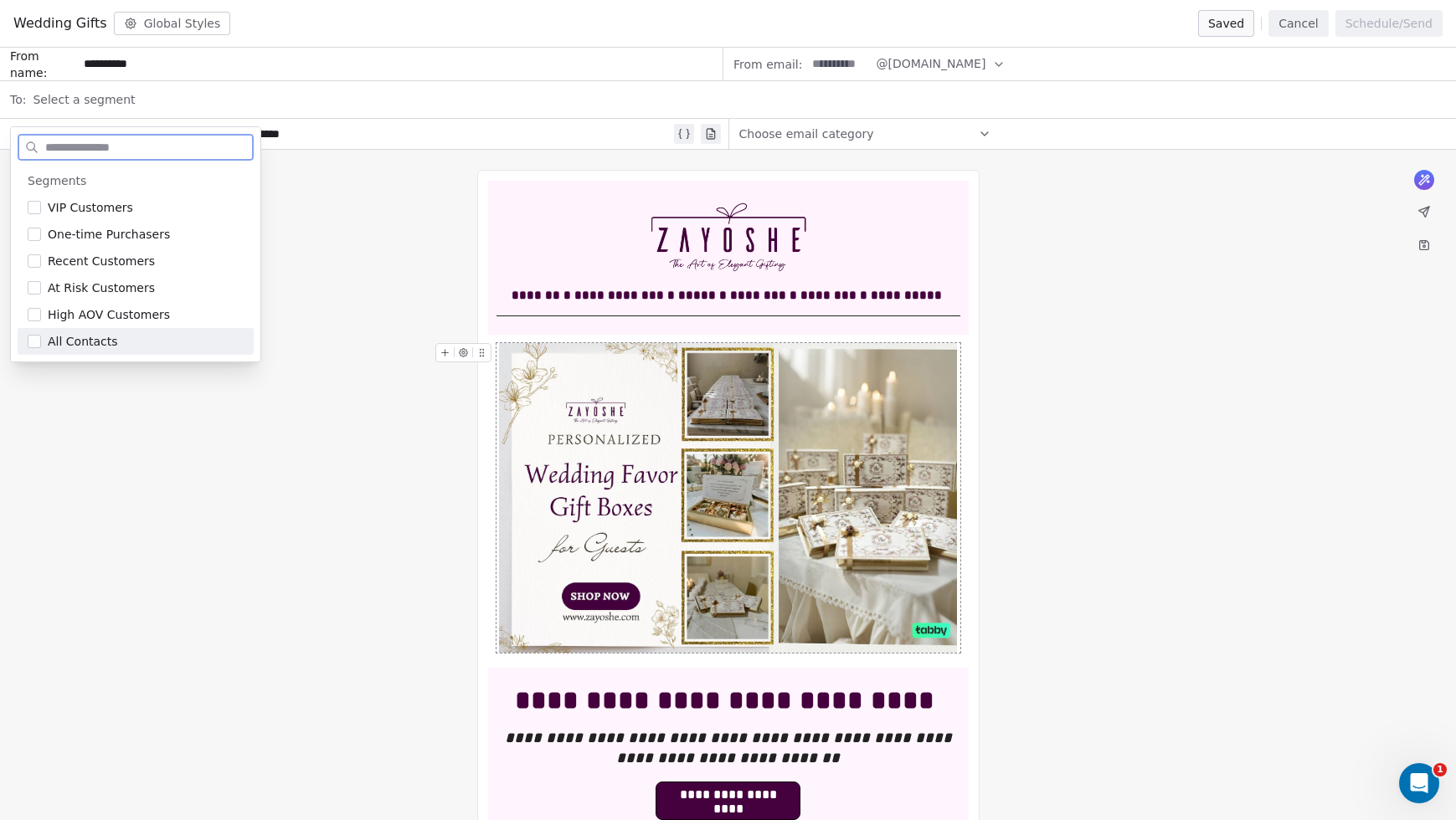
click at [33, 341] on button "Suggestions" at bounding box center [34, 342] width 14 height 14
